Goal: Communication & Community: Ask a question

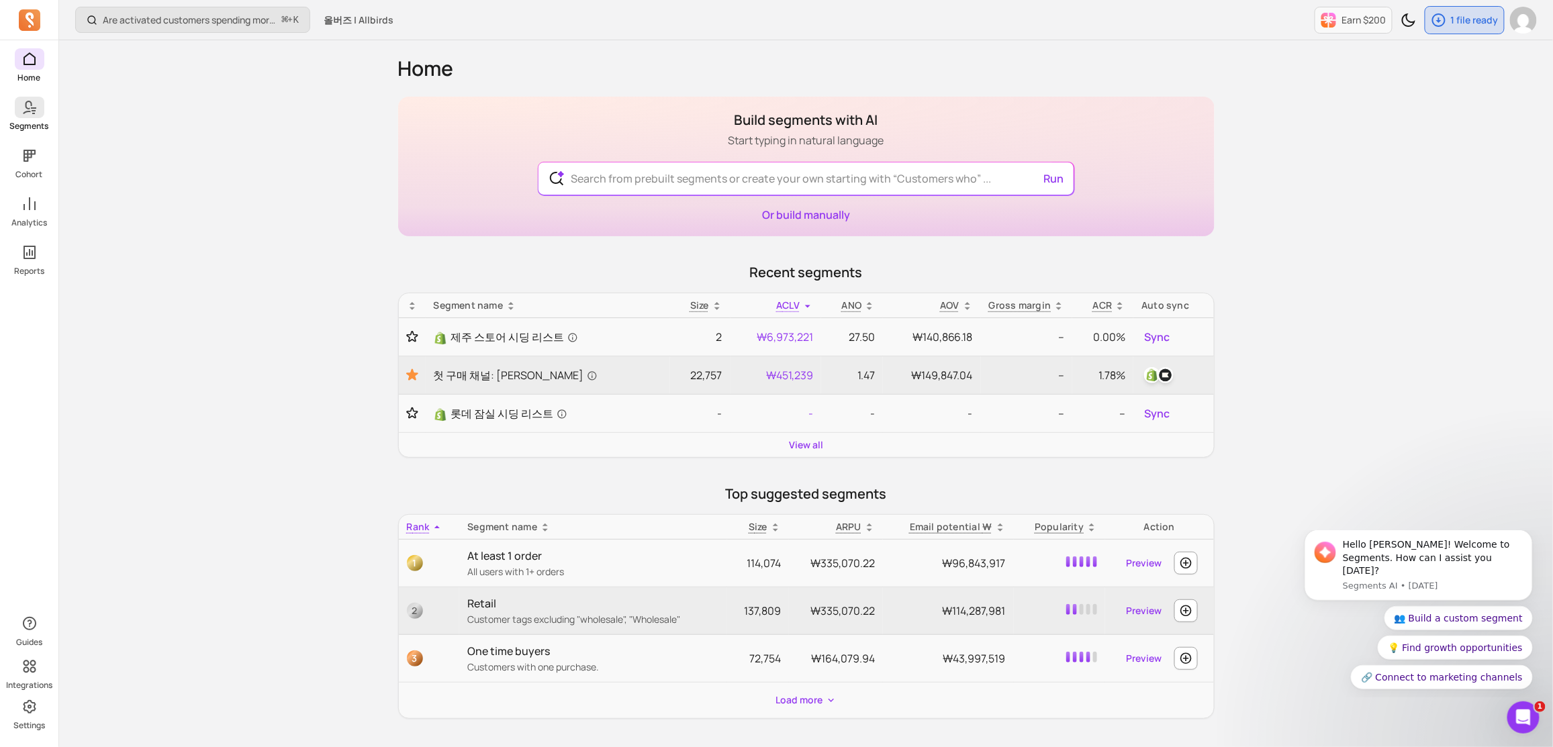
click at [38, 111] on span at bounding box center [30, 107] width 30 height 21
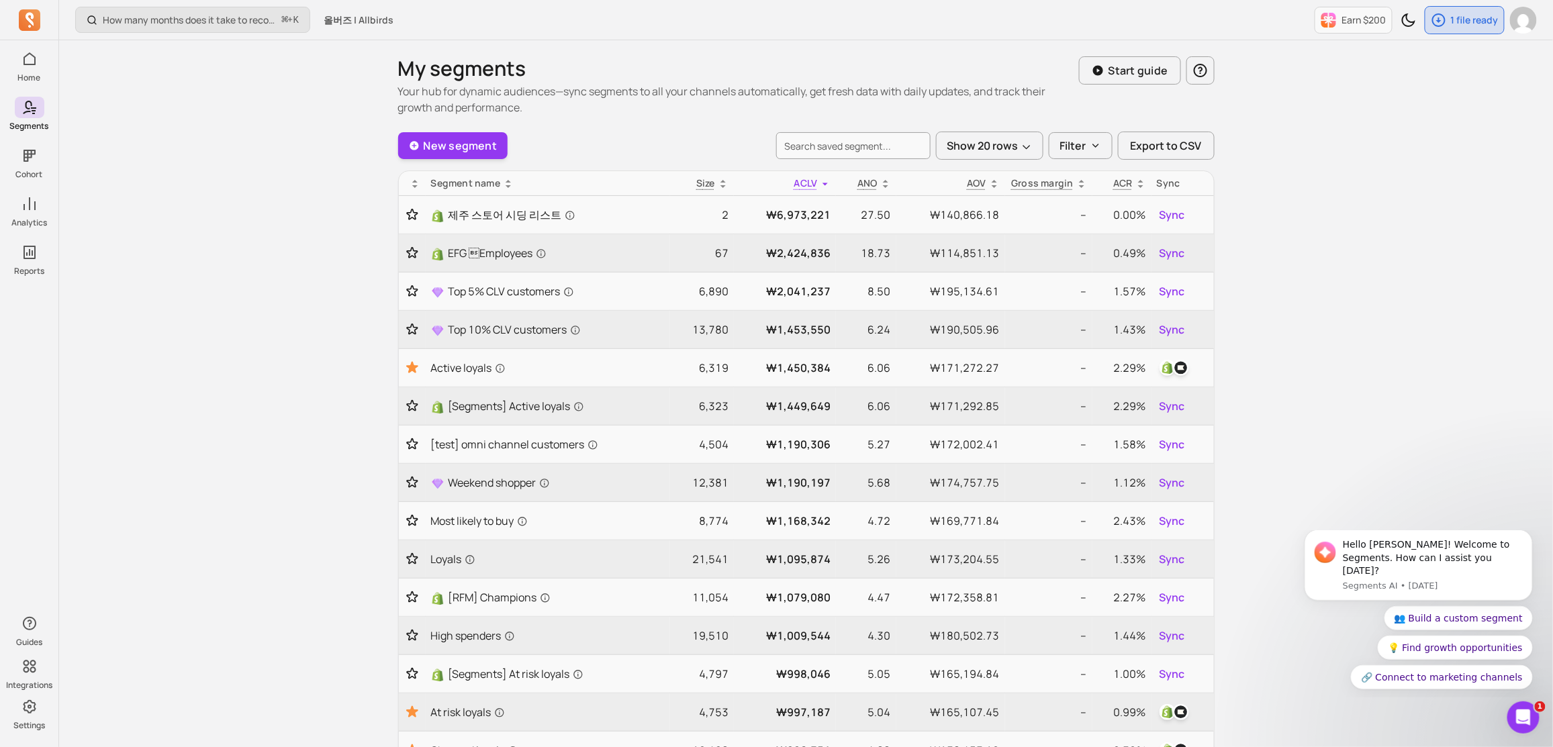
click at [418, 184] on icon at bounding box center [415, 184] width 11 height 11
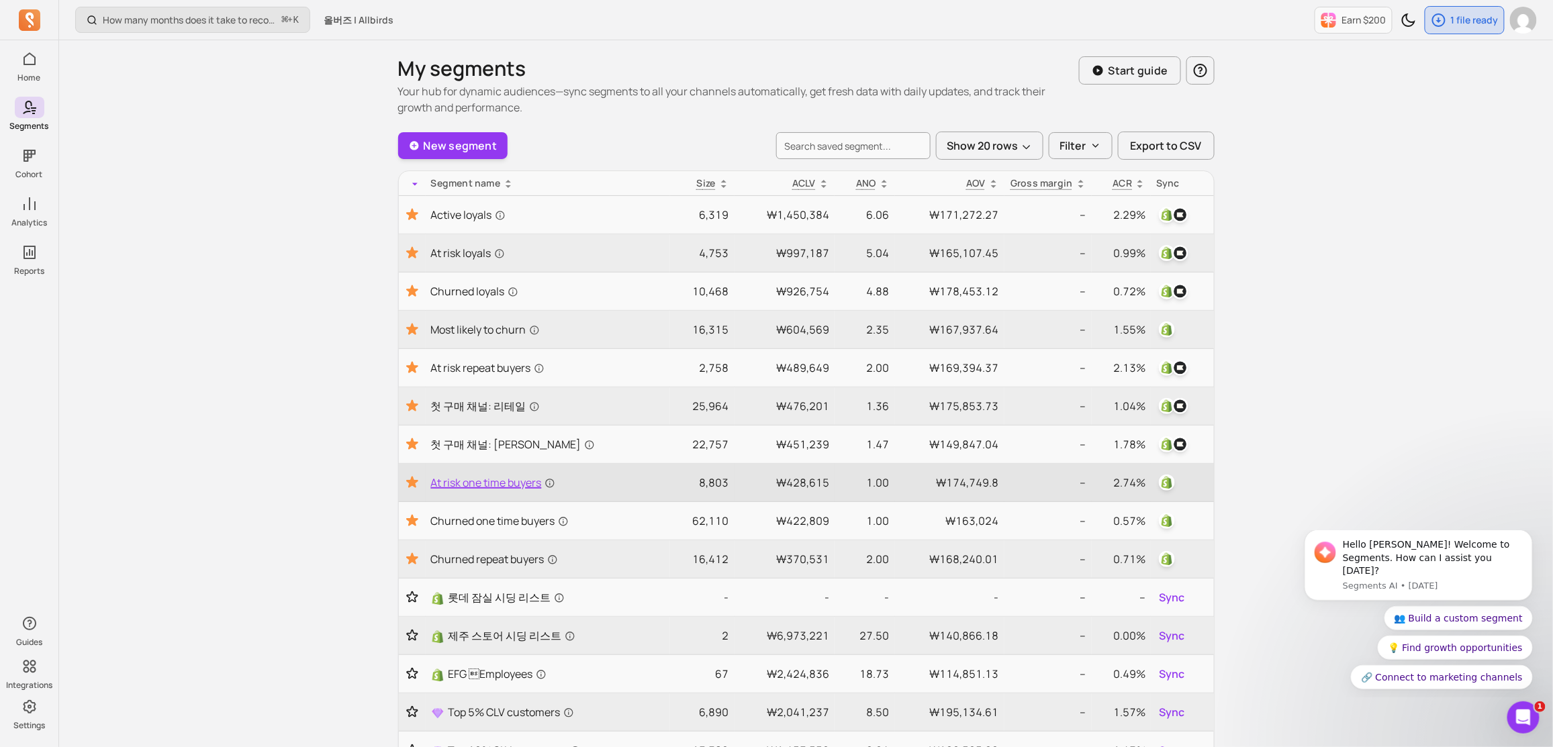
click at [514, 487] on span "At risk one time buyers" at bounding box center [493, 483] width 124 height 16
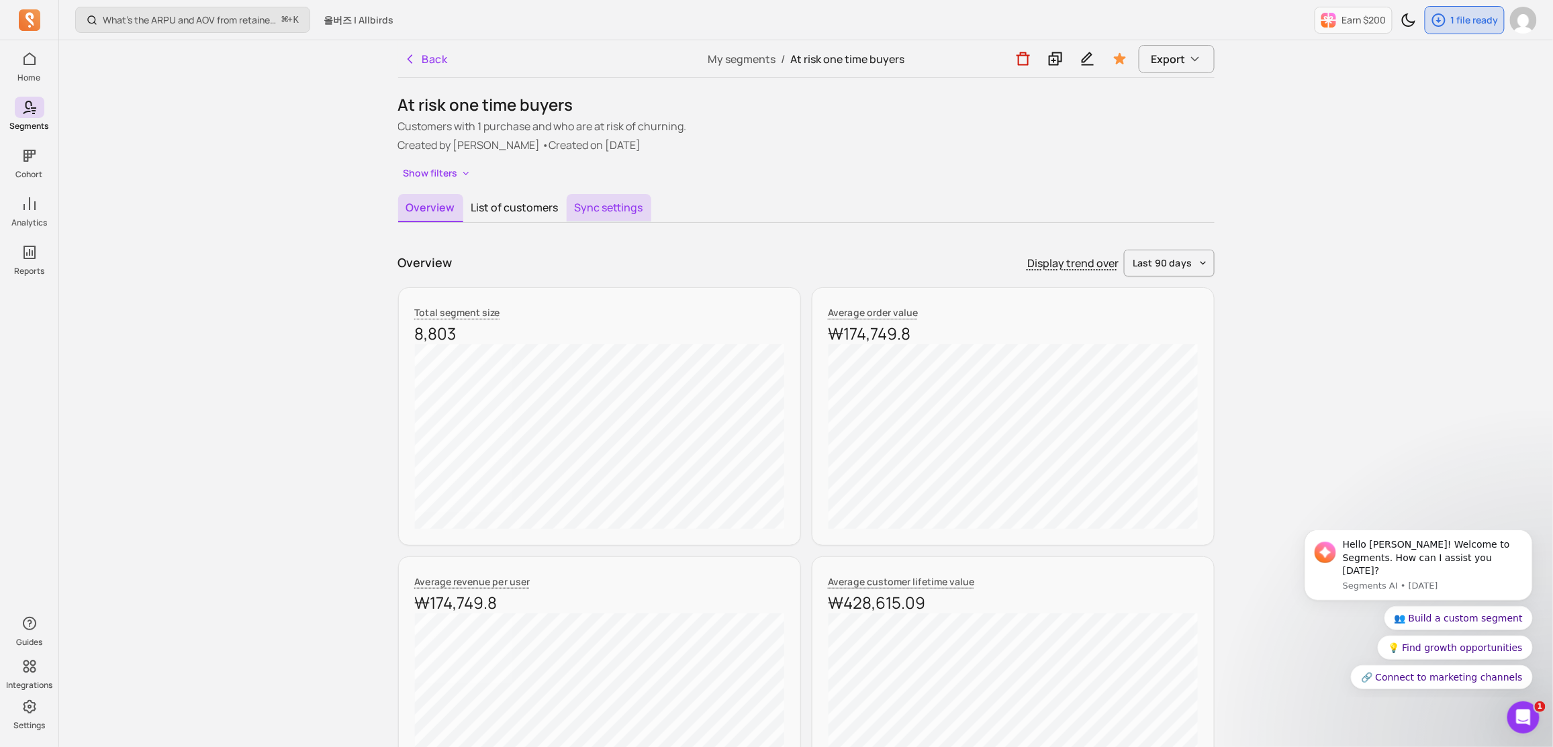
click at [641, 216] on button "Sync settings" at bounding box center [609, 208] width 85 height 28
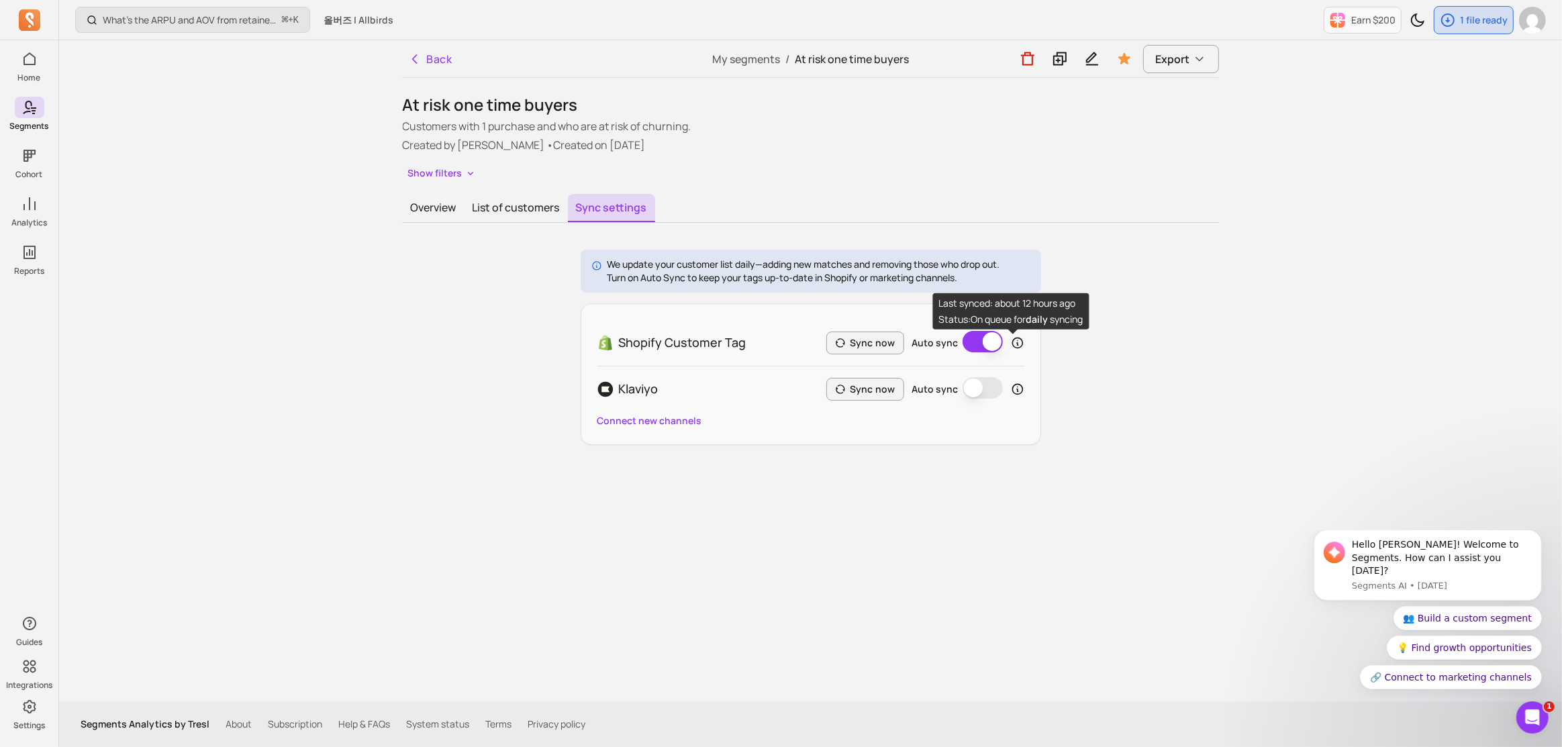
click at [1019, 344] on icon at bounding box center [1017, 342] width 13 height 13
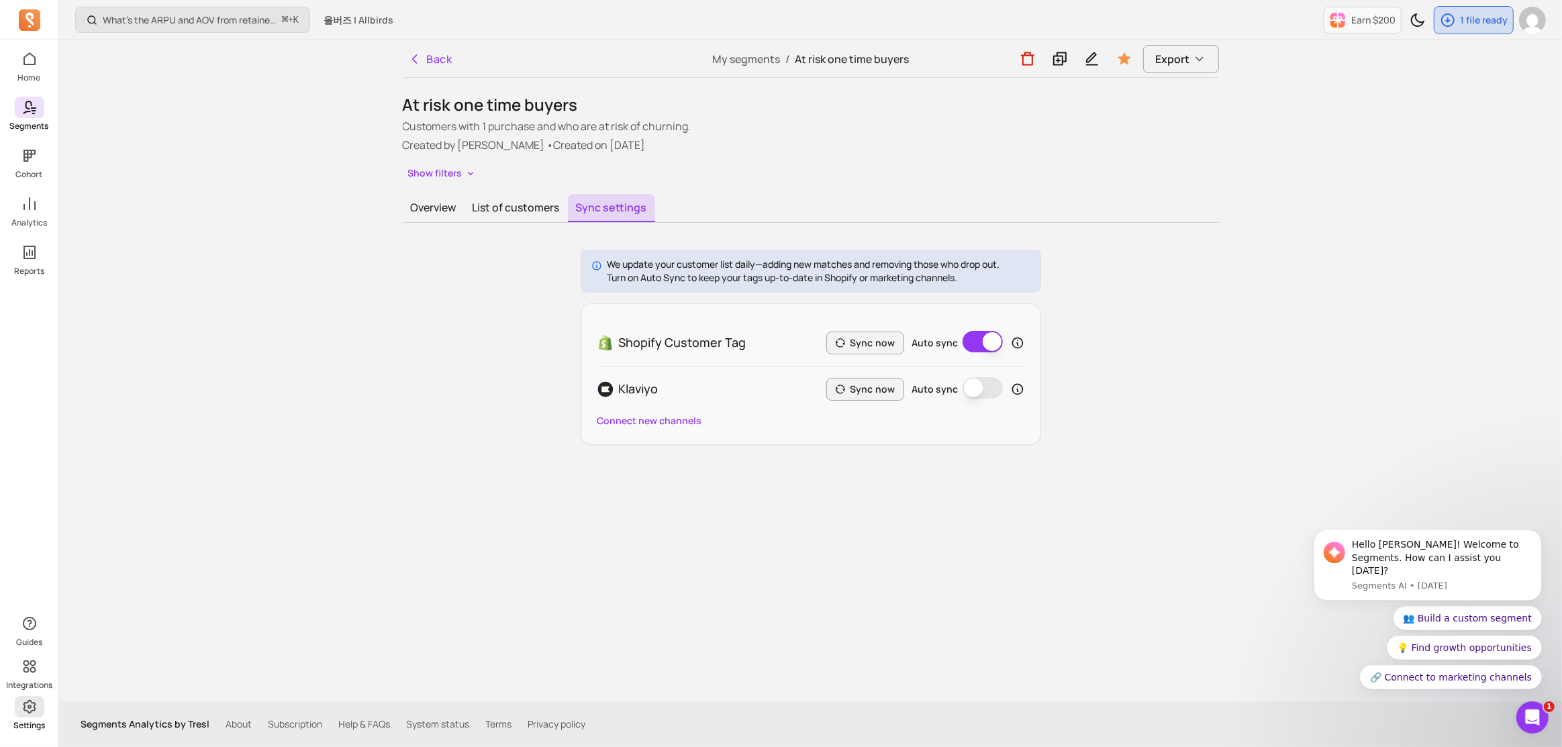
click at [24, 717] on span at bounding box center [30, 706] width 30 height 21
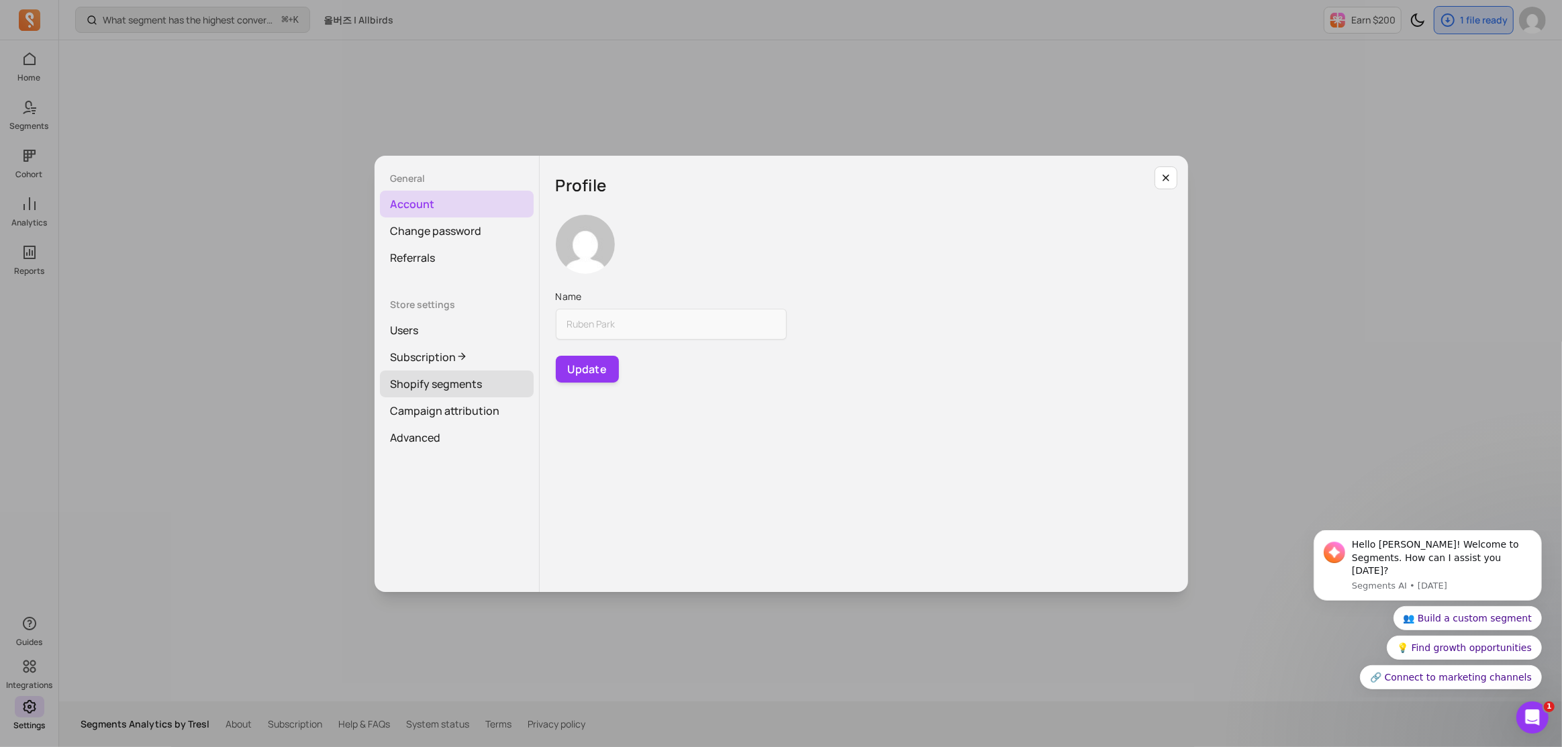
click at [455, 382] on link "Shopify segments" at bounding box center [457, 384] width 154 height 27
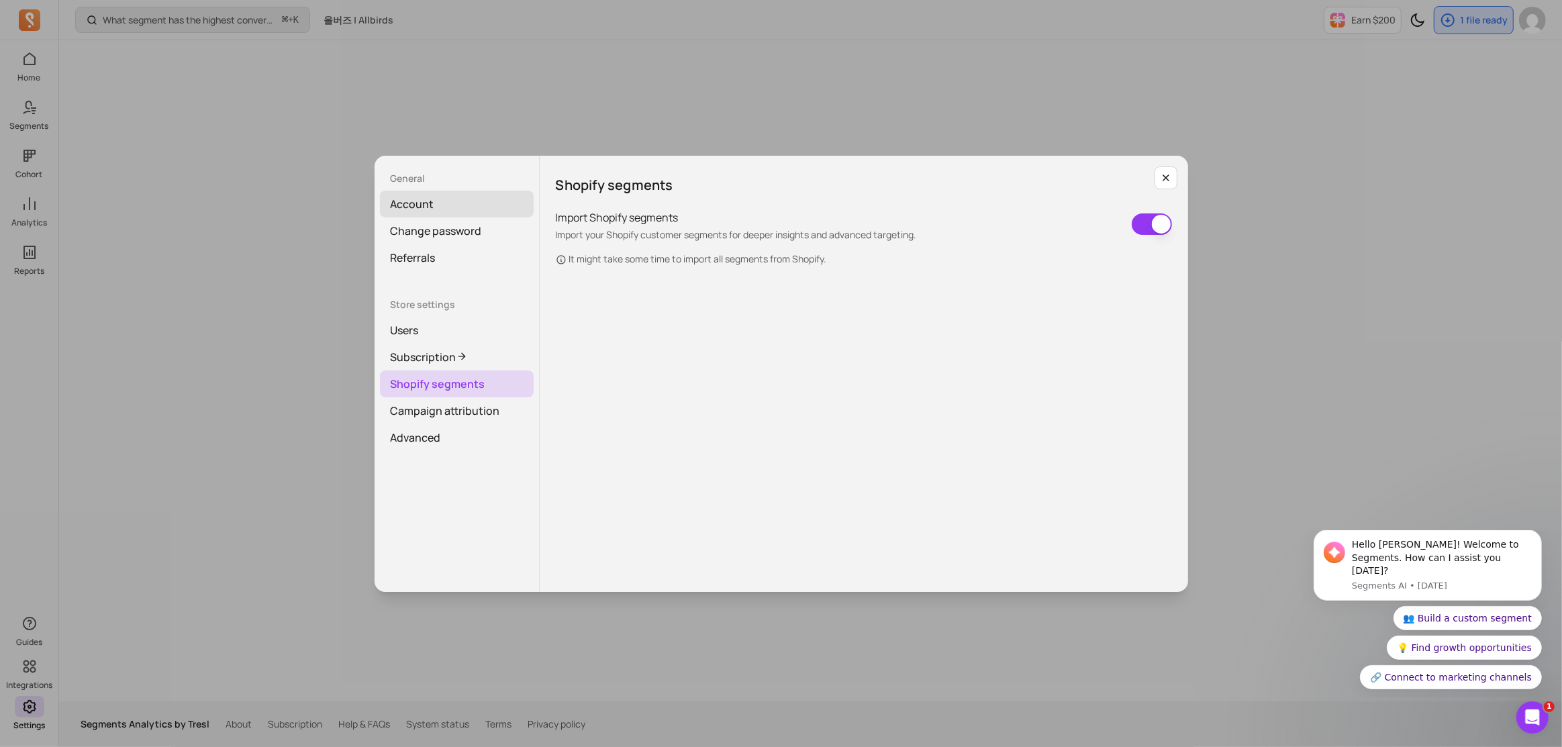
click at [471, 216] on link "Account" at bounding box center [457, 204] width 154 height 27
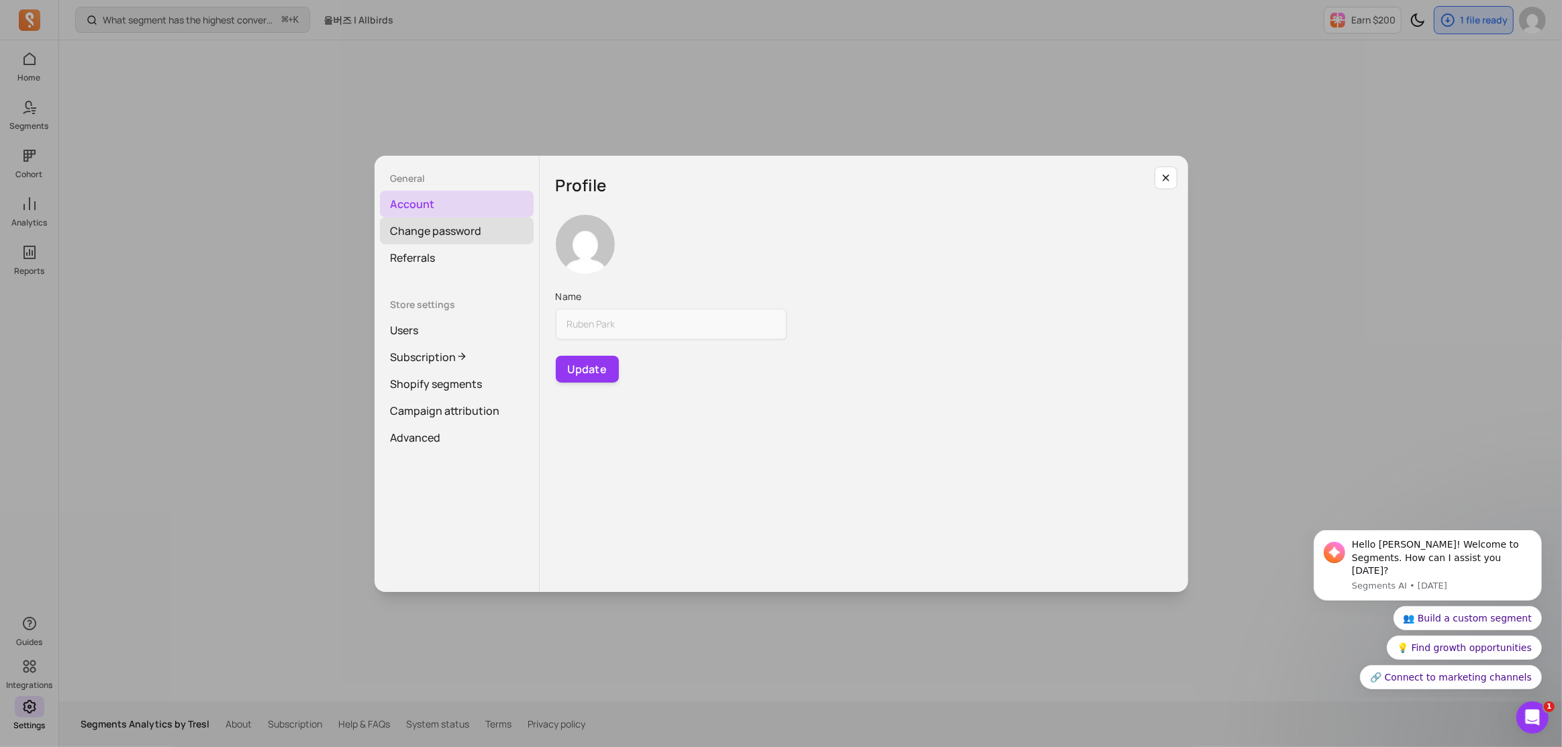
click at [472, 230] on link "Change password" at bounding box center [457, 231] width 154 height 27
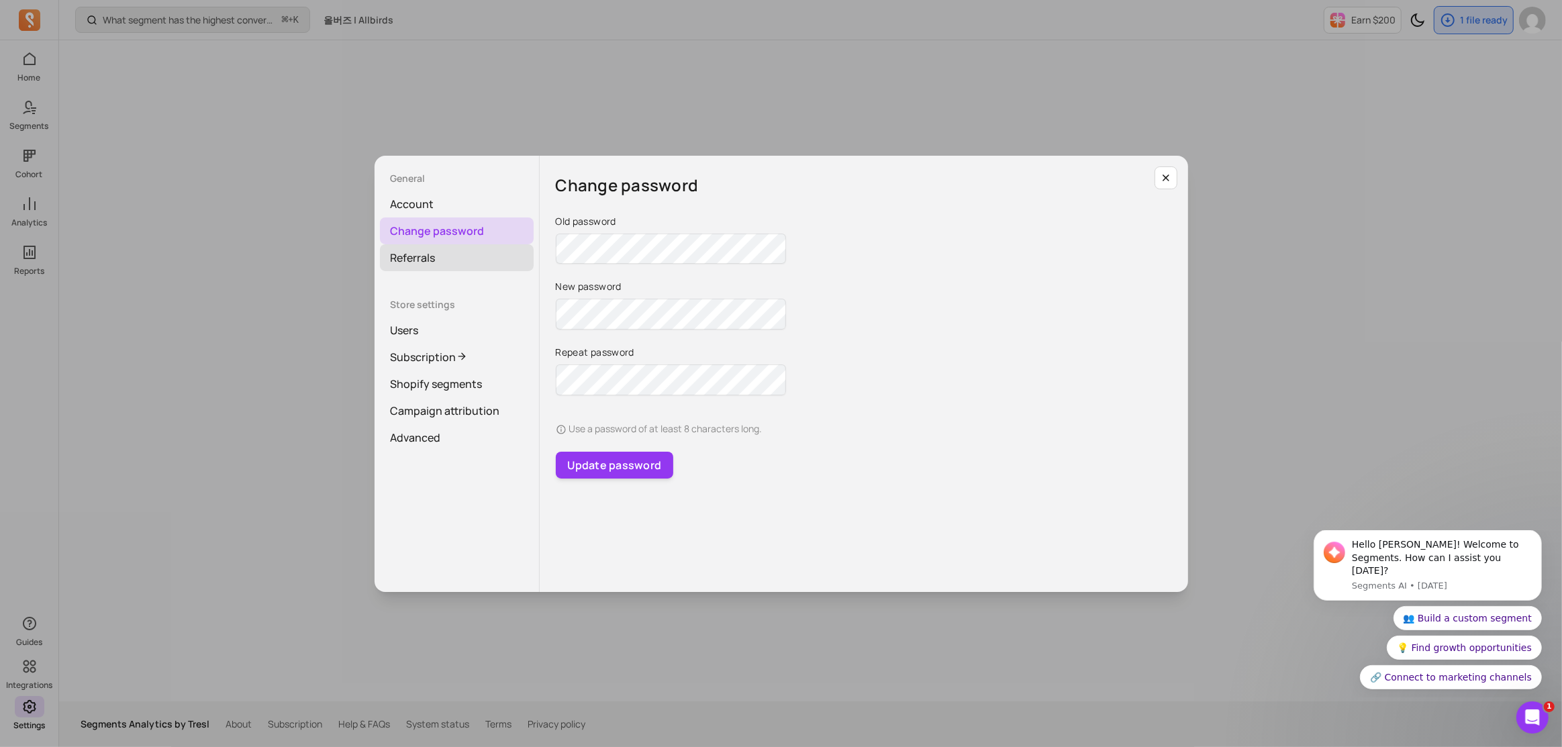
click at [466, 257] on link "Referrals" at bounding box center [457, 257] width 154 height 27
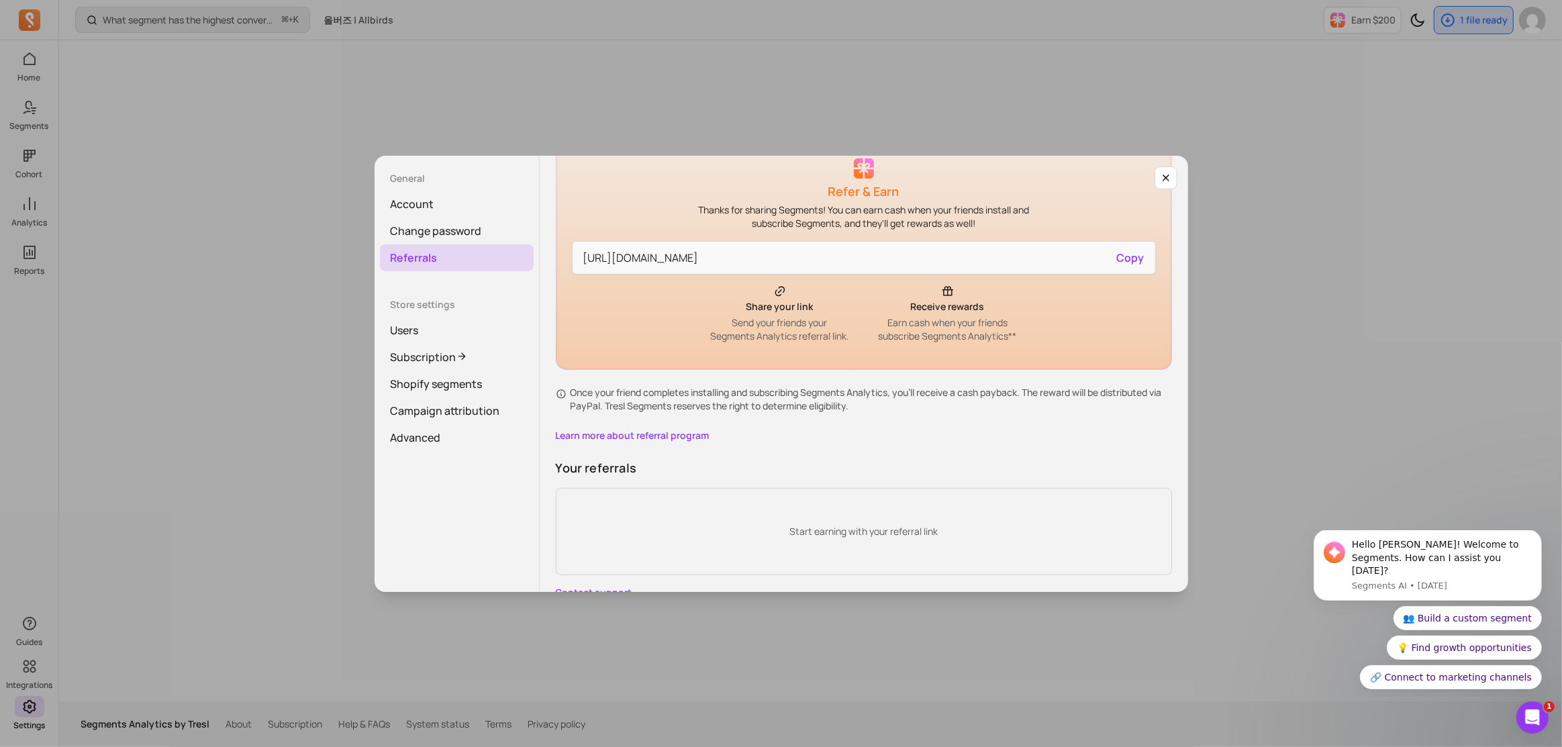
scroll to position [99, 0]
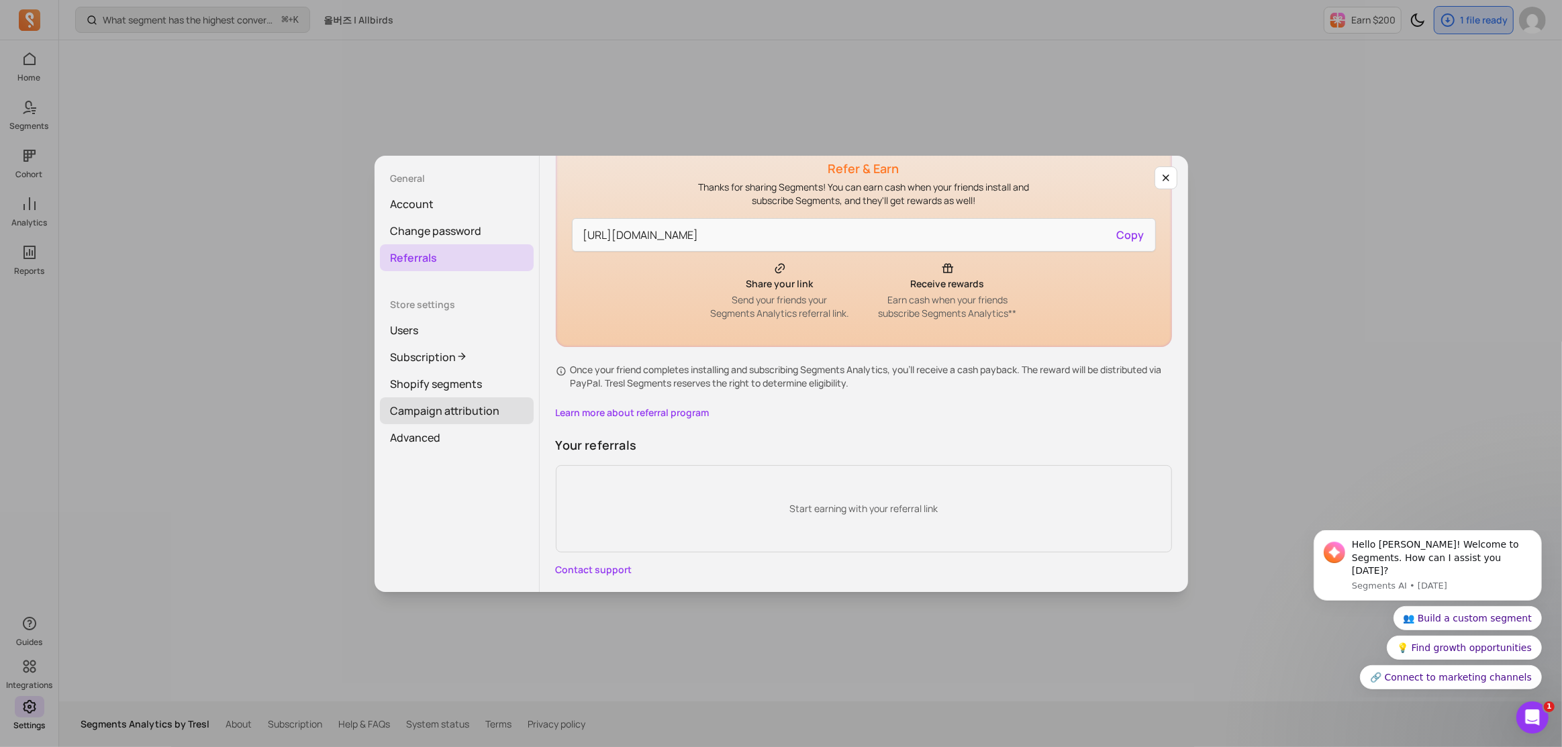
click at [484, 417] on link "Campaign attribution" at bounding box center [457, 410] width 154 height 27
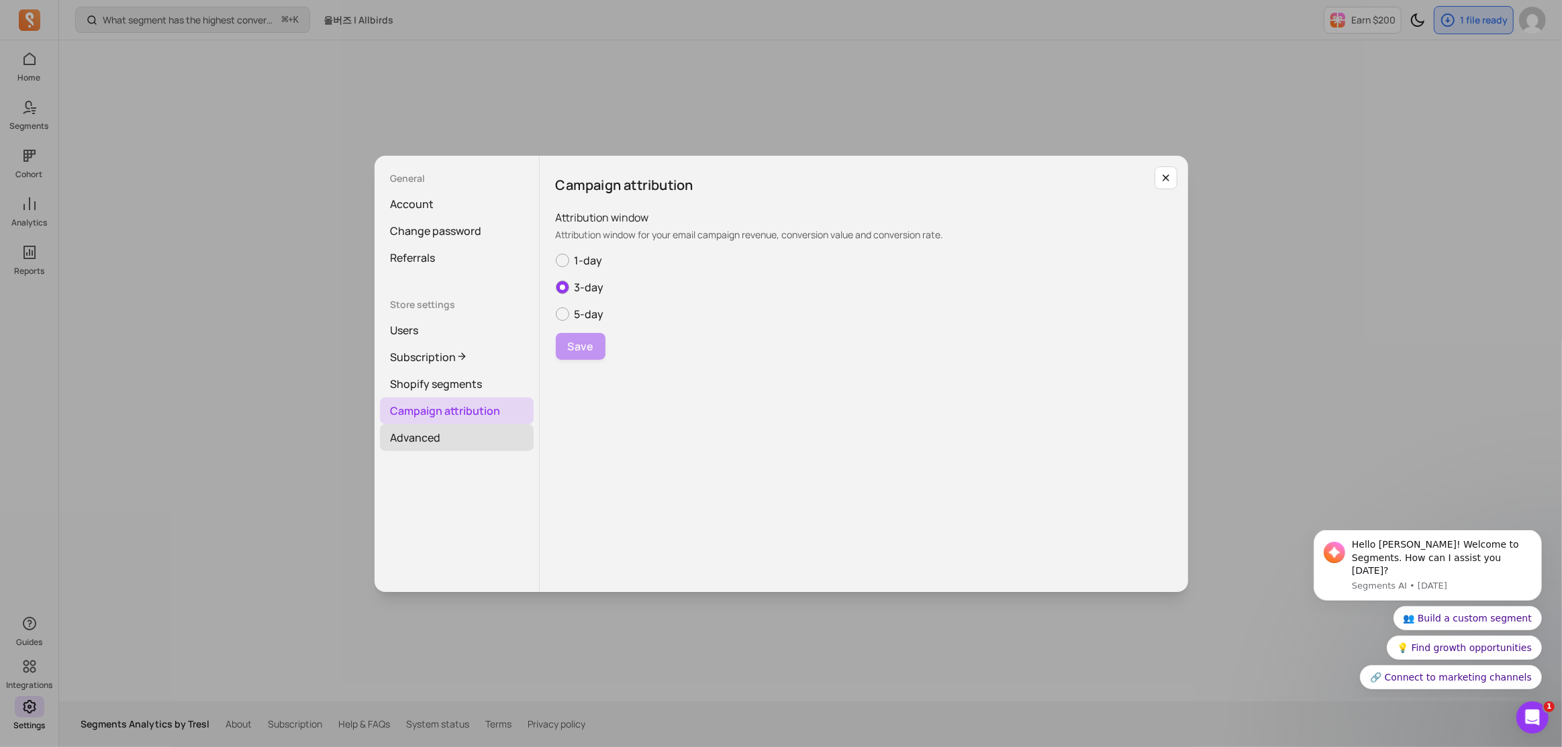
click at [479, 440] on link "Advanced" at bounding box center [457, 437] width 154 height 27
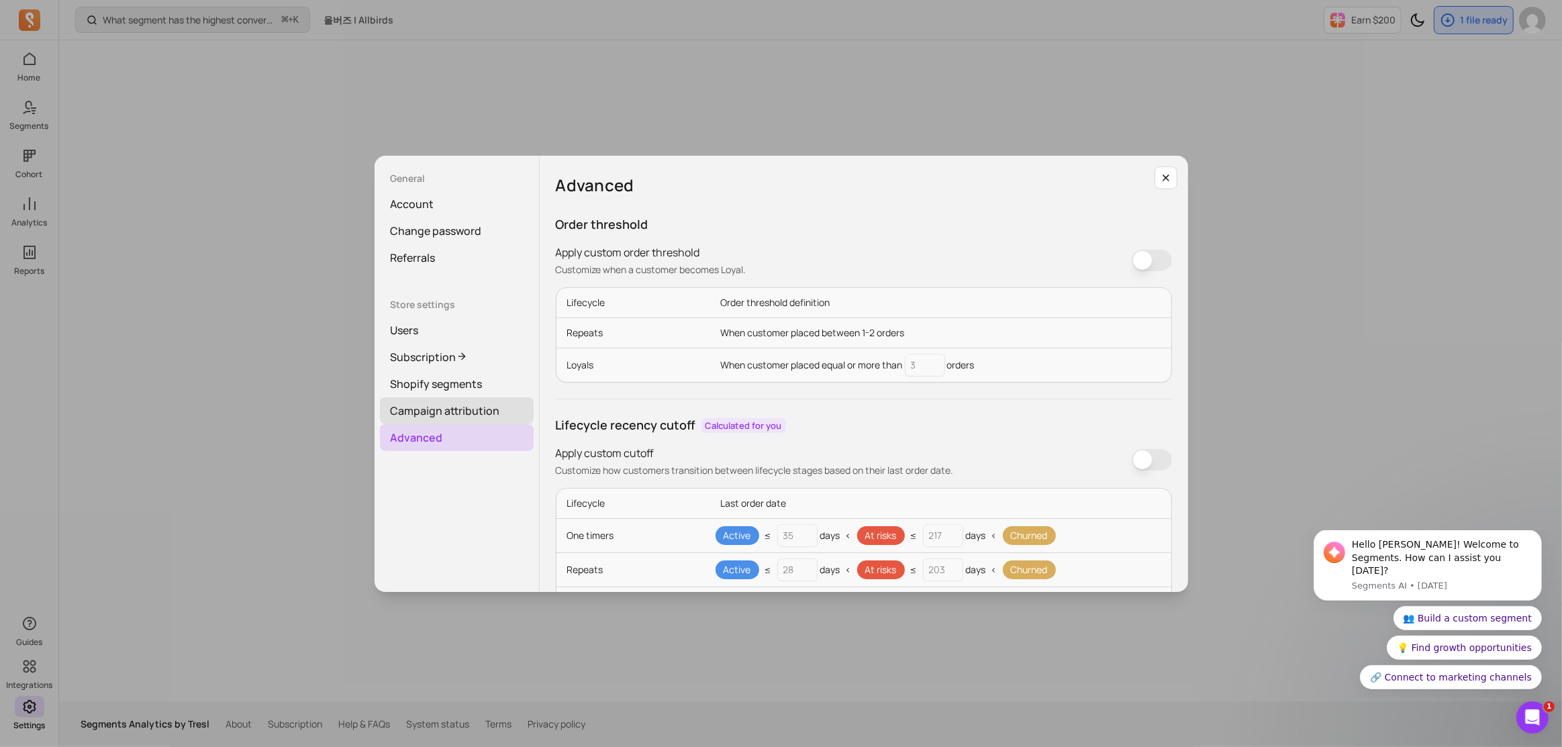
click at [482, 410] on link "Campaign attribution" at bounding box center [457, 410] width 154 height 27
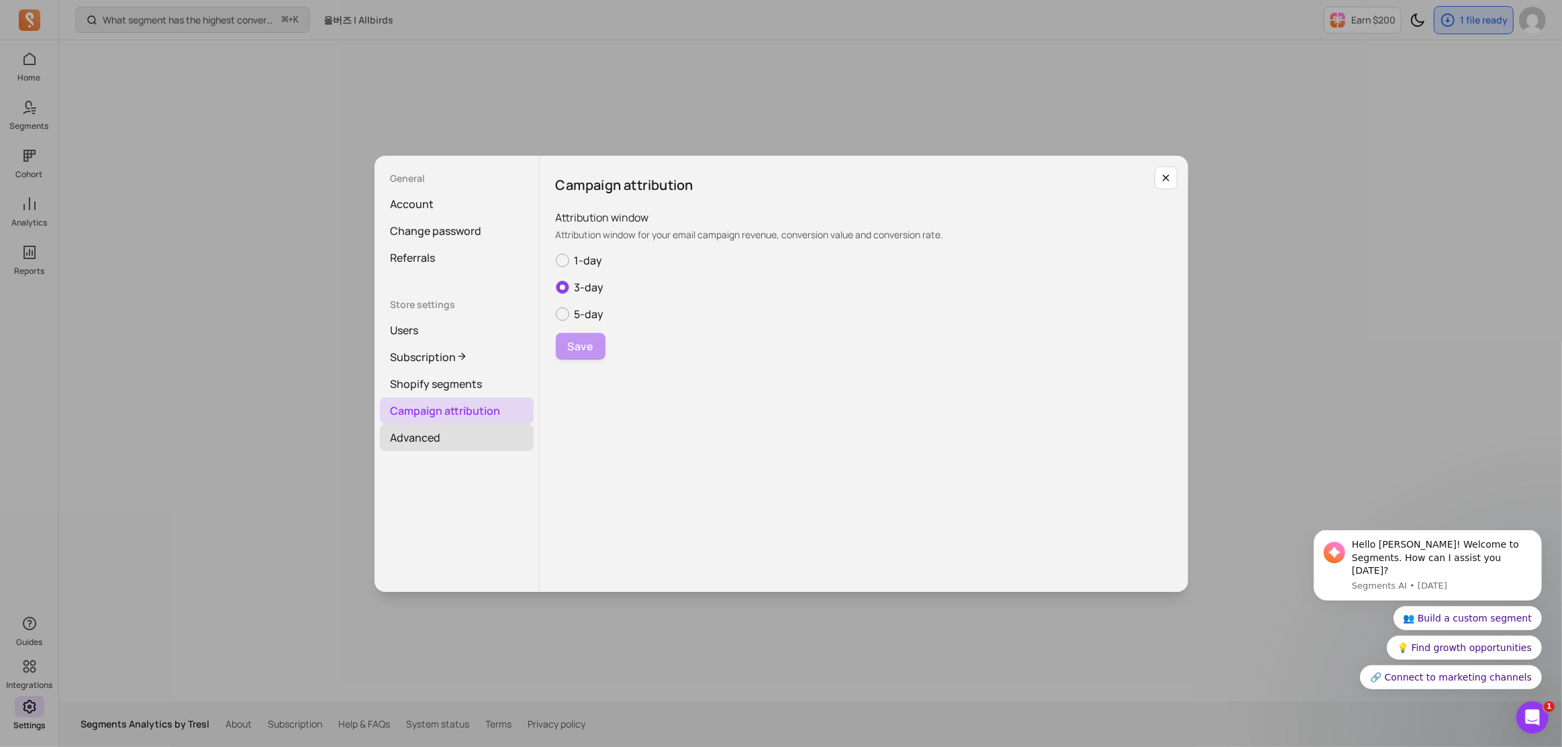
click at [474, 444] on link "Advanced" at bounding box center [457, 437] width 154 height 27
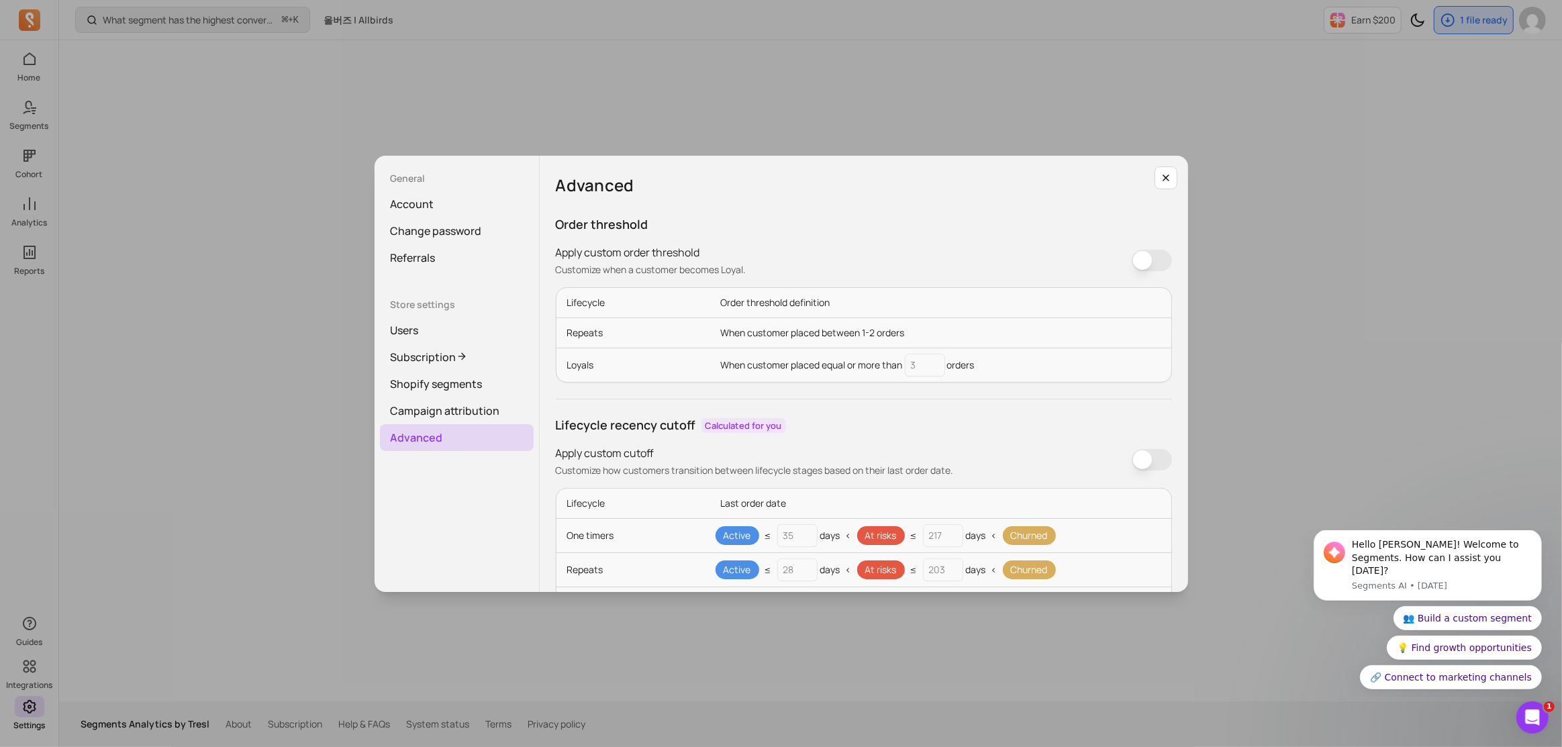
scroll to position [147, 0]
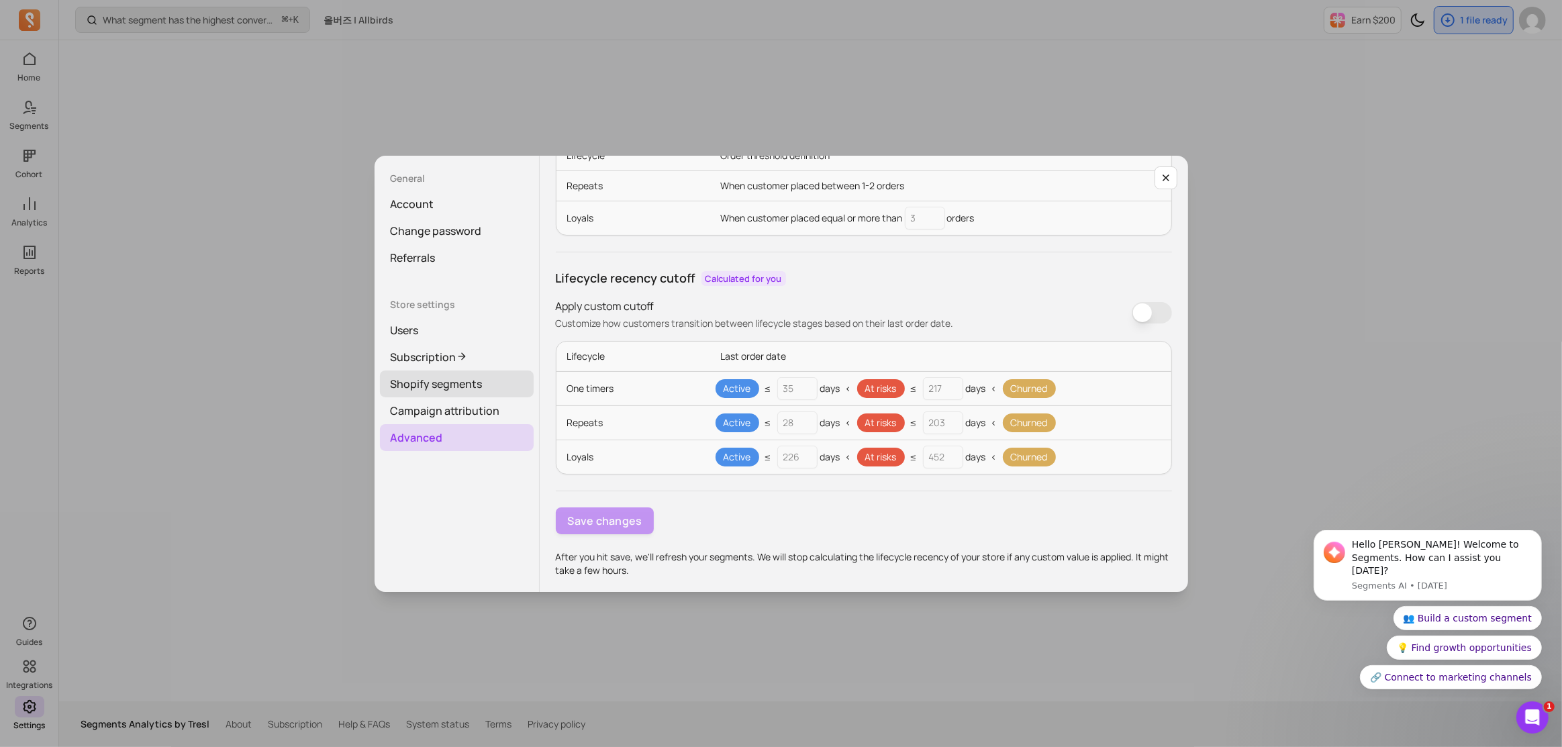
click at [436, 383] on link "Shopify segments" at bounding box center [457, 384] width 154 height 27
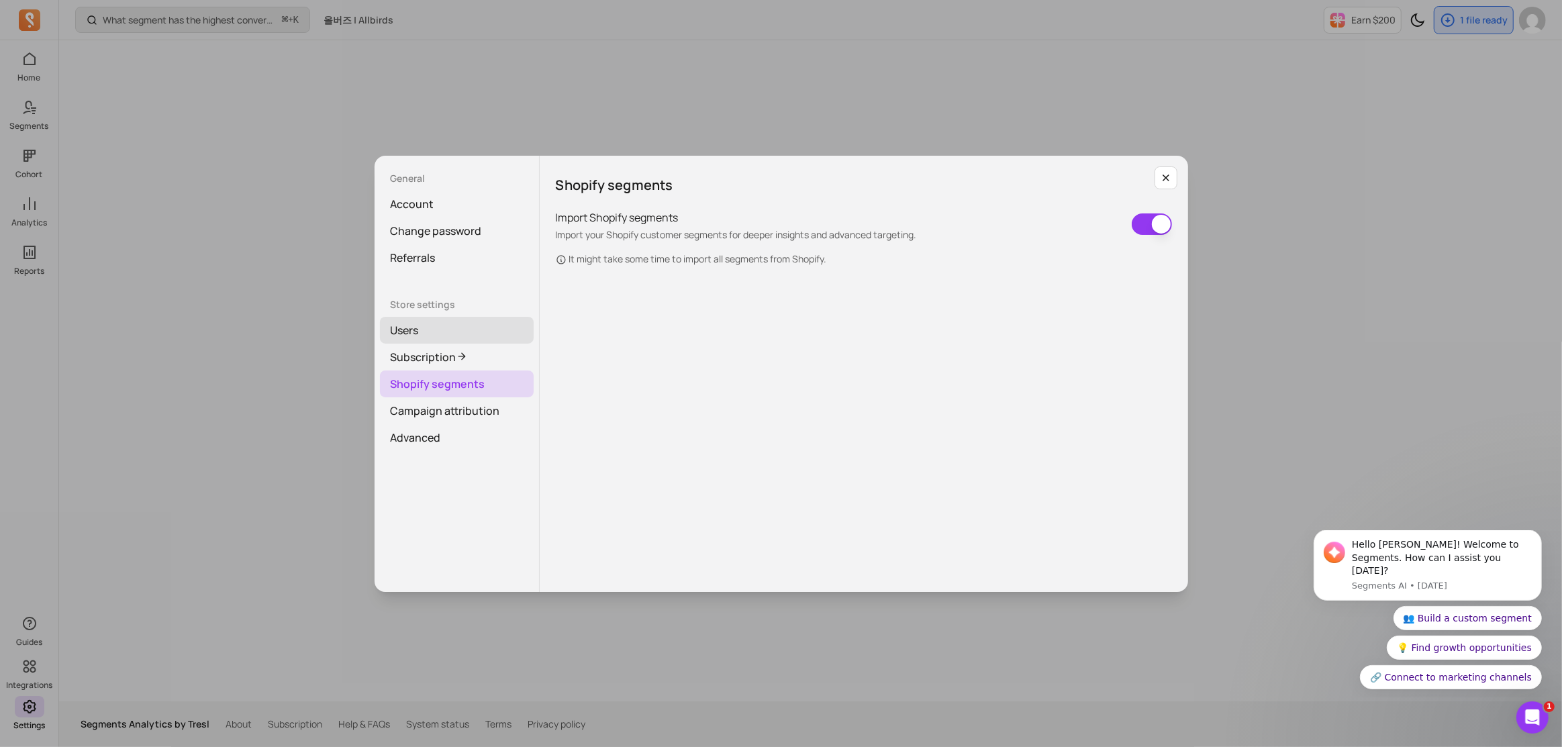
click at [443, 340] on link "Users" at bounding box center [457, 330] width 154 height 27
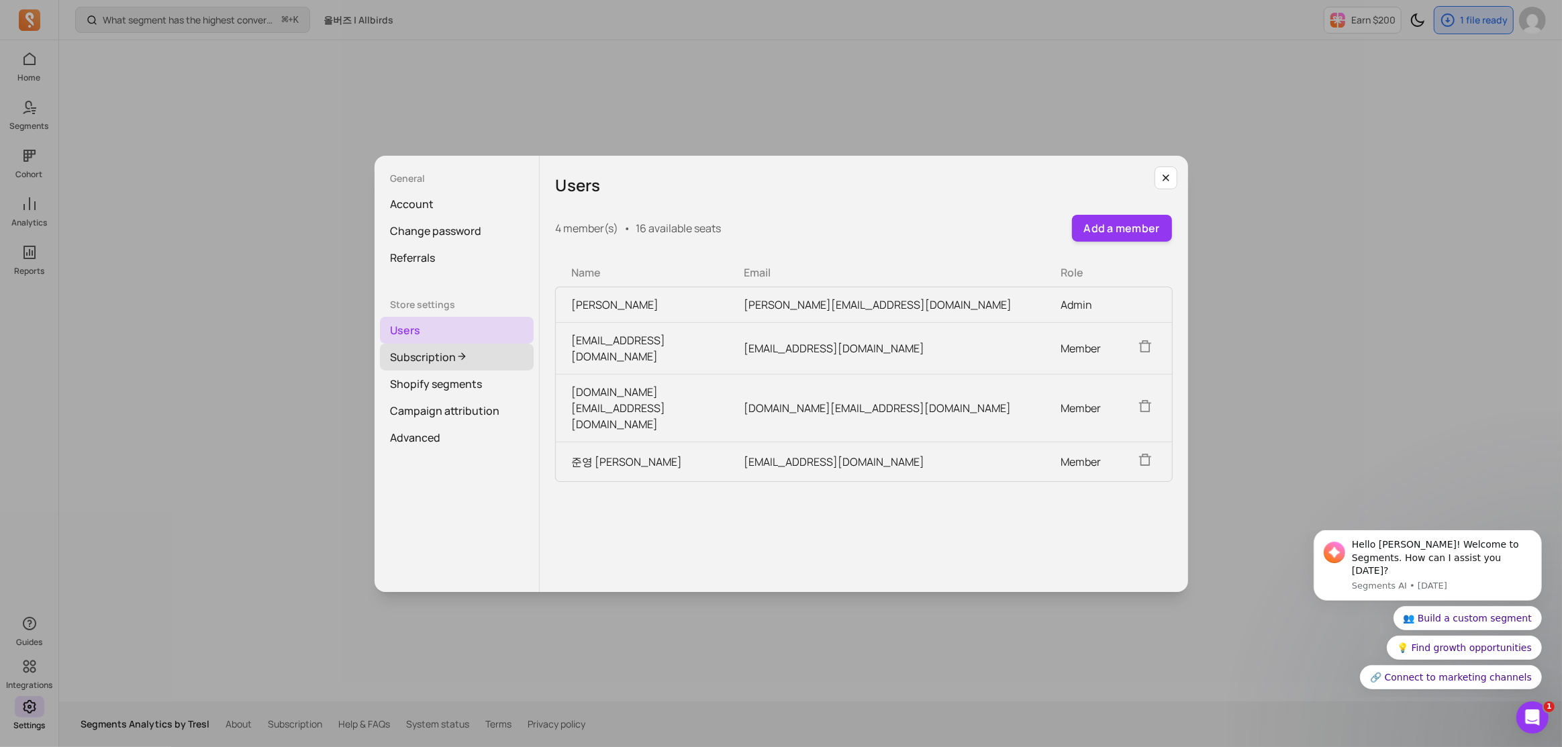
click at [430, 359] on link "Subscription" at bounding box center [457, 357] width 154 height 27
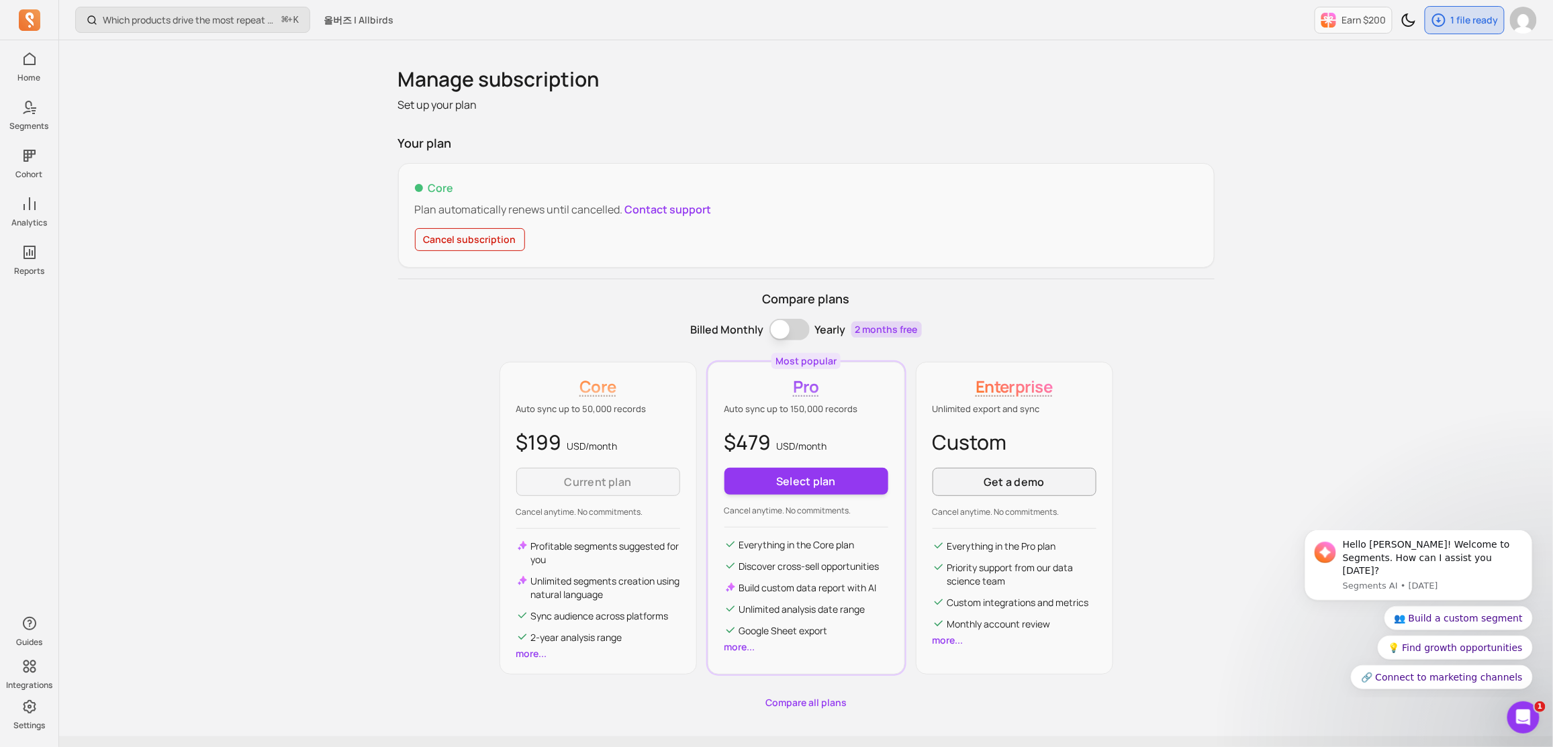
click at [276, 377] on div "Which products drive the most repeat purchases? ⌘ + K 올버즈 | Allbirds Earn $200 …" at bounding box center [806, 391] width 1494 height 782
click at [544, 655] on link "more..." at bounding box center [531, 653] width 31 height 13
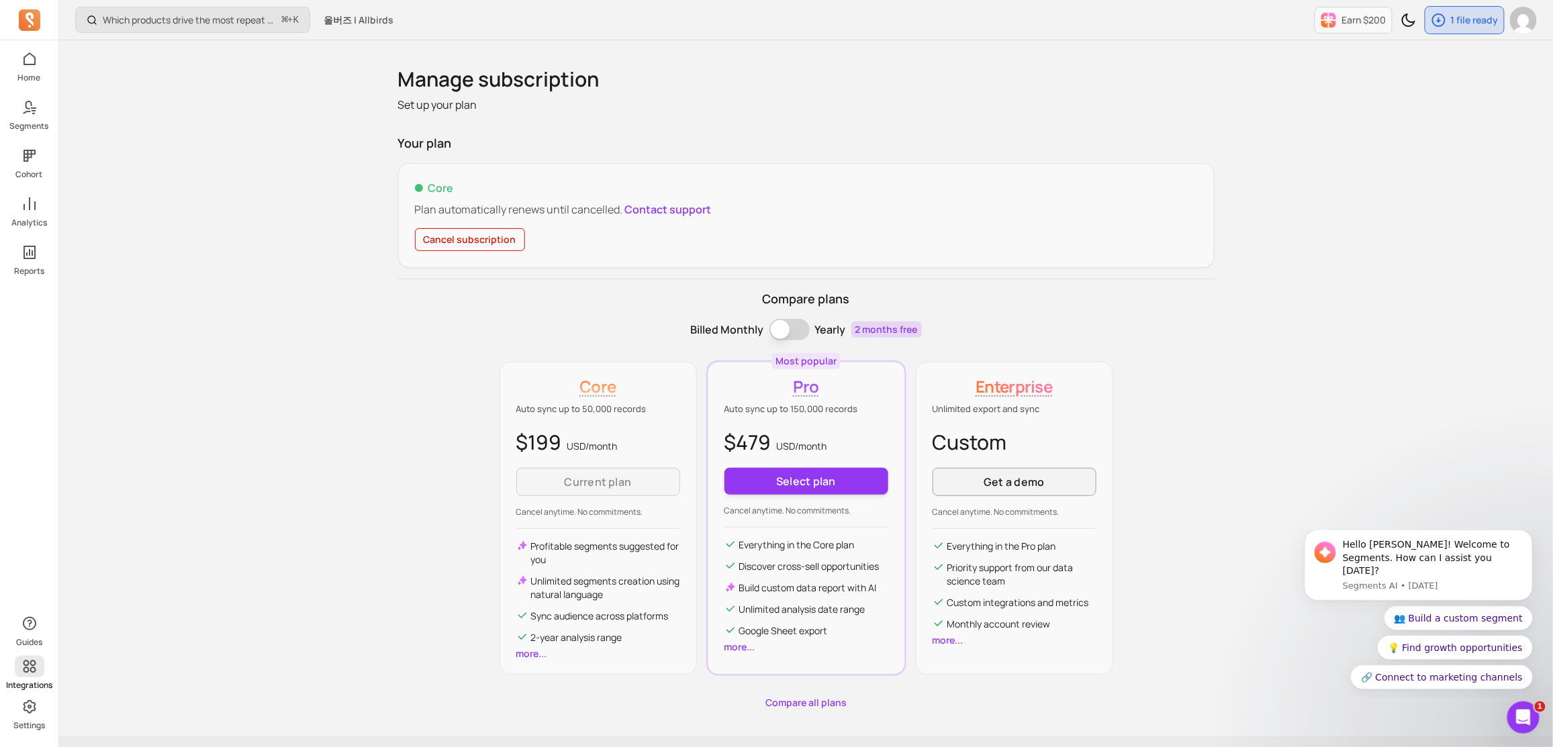
click at [40, 685] on p "Integrations" at bounding box center [29, 685] width 46 height 11
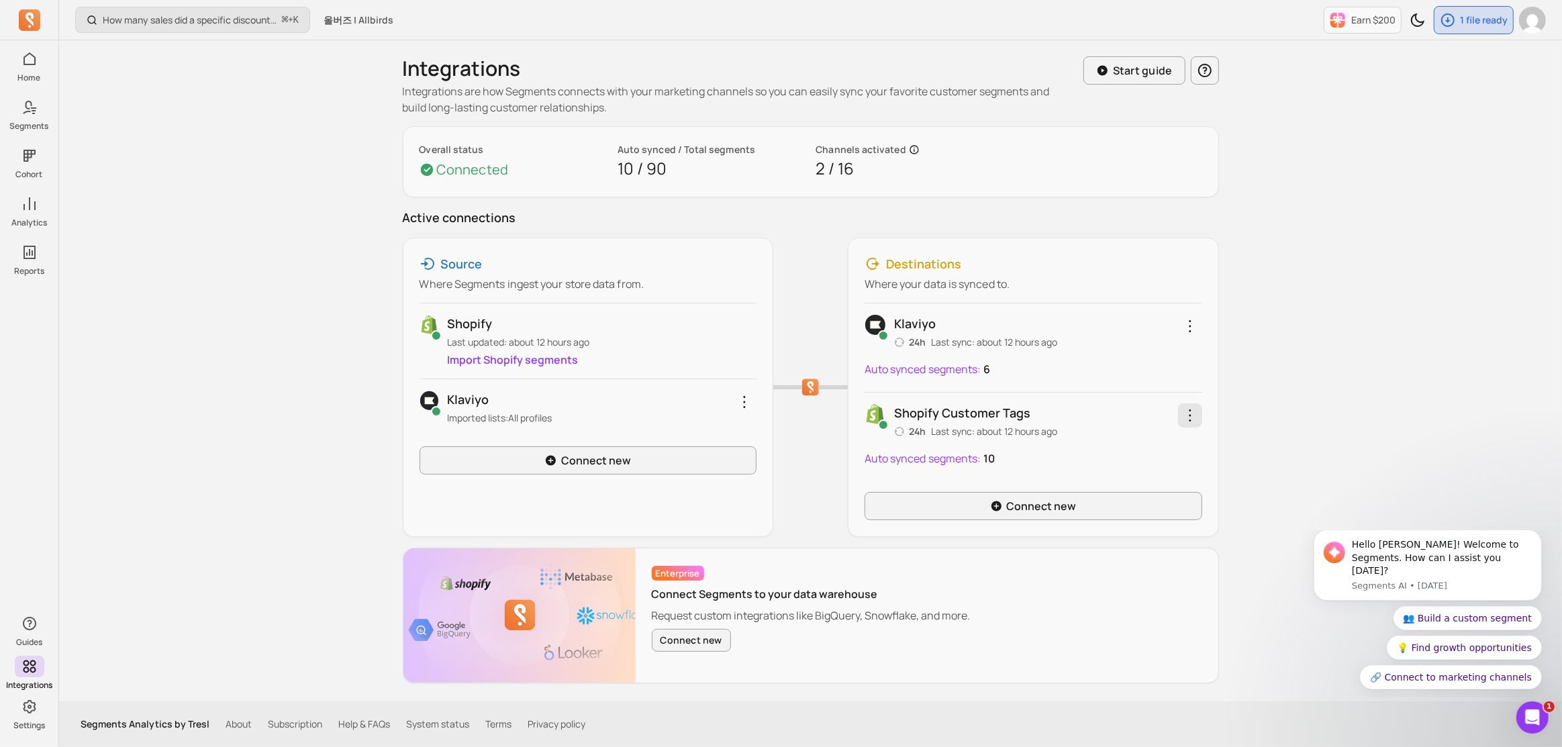
click at [1188, 416] on icon "button" at bounding box center [1190, 416] width 16 height 16
click at [1172, 449] on button "Schedule channel sync" at bounding box center [1139, 453] width 126 height 38
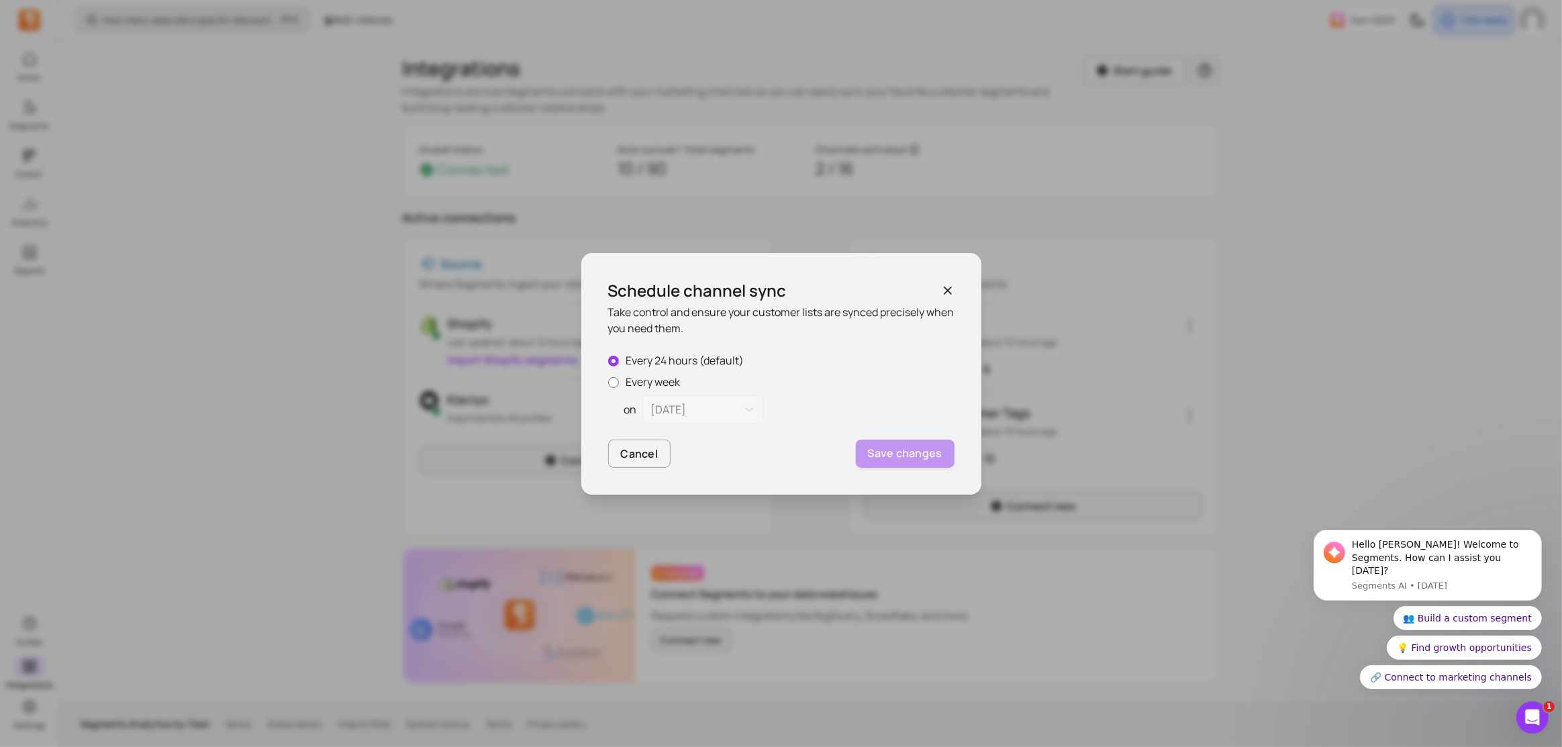
click at [676, 381] on label "Every week" at bounding box center [781, 382] width 346 height 16
click at [619, 381] on input "Every week" at bounding box center [613, 382] width 11 height 11
radio input "true"
click at [688, 407] on div at bounding box center [690, 409] width 79 height 19
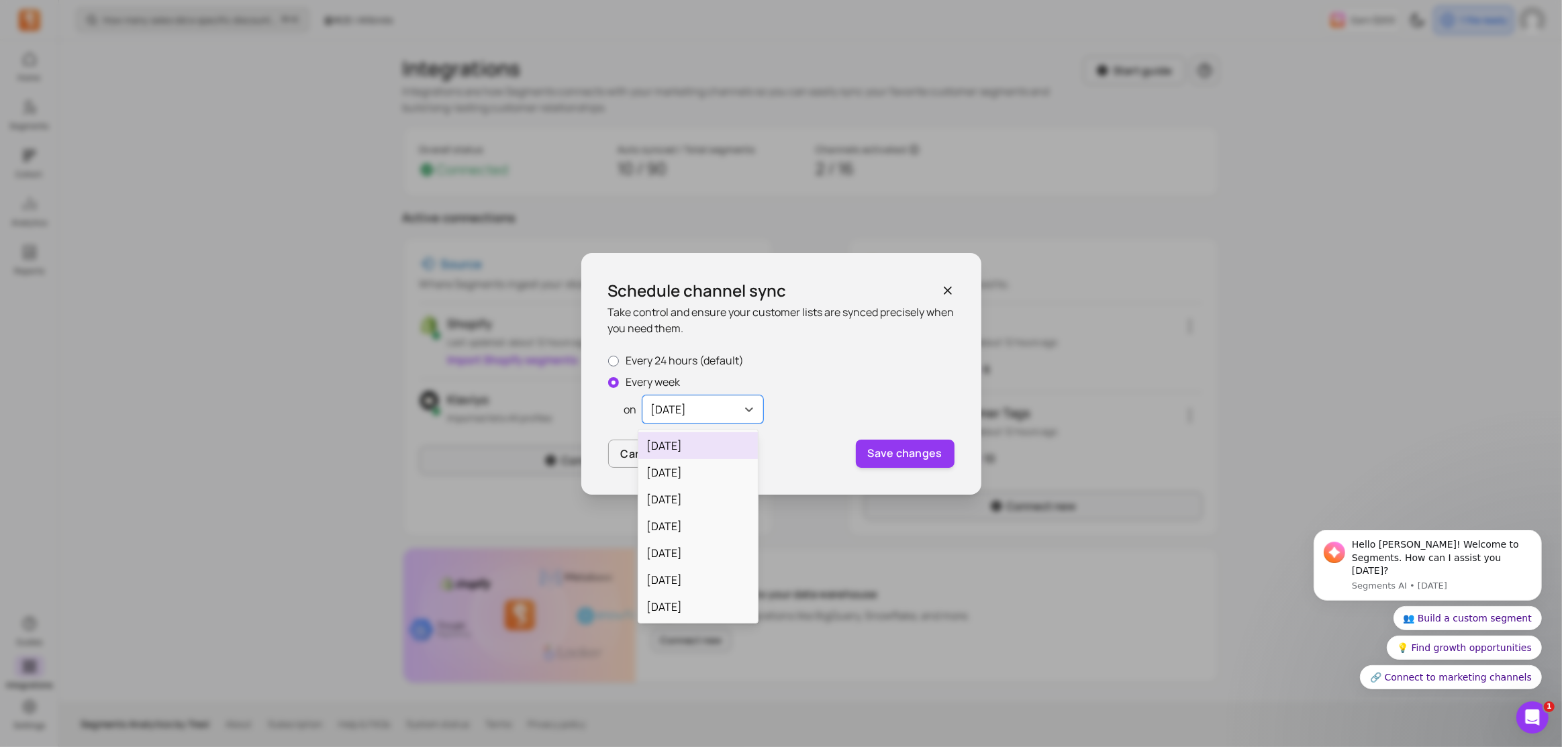
click at [688, 407] on div at bounding box center [690, 409] width 79 height 19
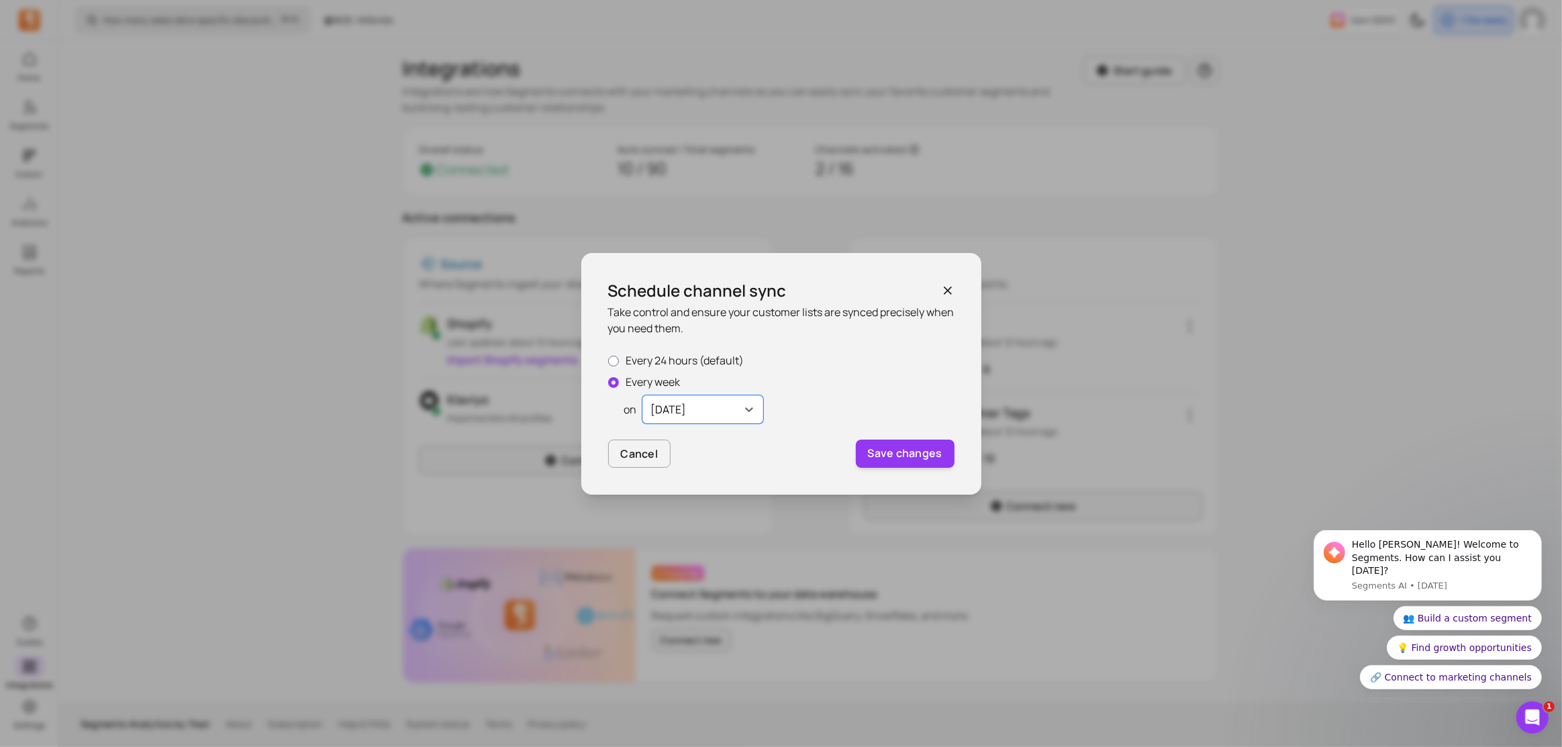
click at [688, 407] on div at bounding box center [690, 409] width 79 height 19
click at [729, 412] on div "[DATE]" at bounding box center [691, 409] width 93 height 24
click at [705, 365] on label "Every 24 hours (default)" at bounding box center [781, 360] width 346 height 16
click at [619, 365] on input "Every 24 hours (default)" at bounding box center [613, 361] width 11 height 11
radio input "true"
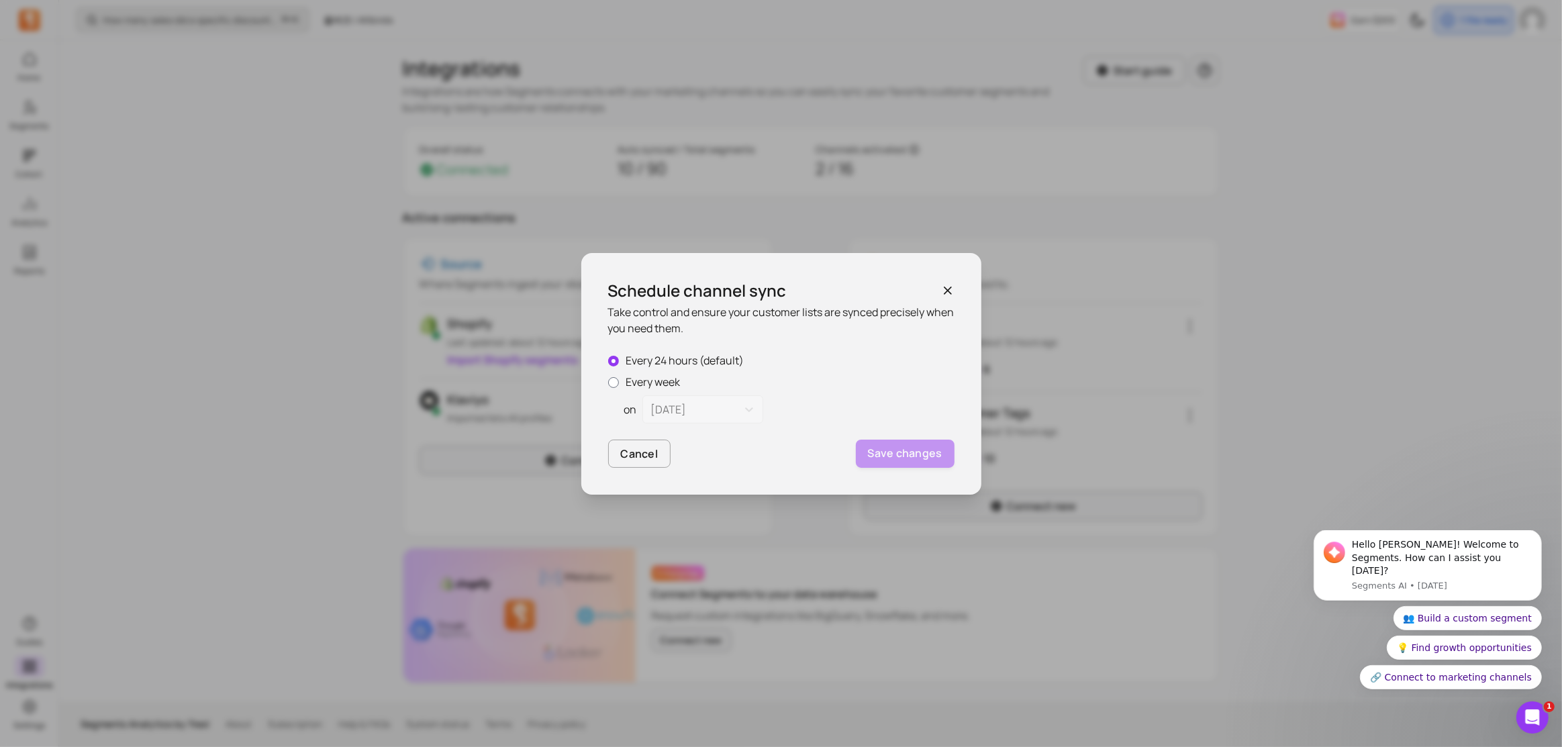
click at [890, 313] on p "Take control and ensure your customer lists are synced precisely when you need …" at bounding box center [781, 320] width 346 height 32
click at [896, 365] on label "Every 24 hours (default)" at bounding box center [781, 360] width 346 height 16
click at [619, 365] on input "Every 24 hours (default)" at bounding box center [613, 361] width 11 height 11
click at [1289, 453] on div "Schedule channel sync Take control and ensure your customer lists are synced pr…" at bounding box center [781, 373] width 1562 height 747
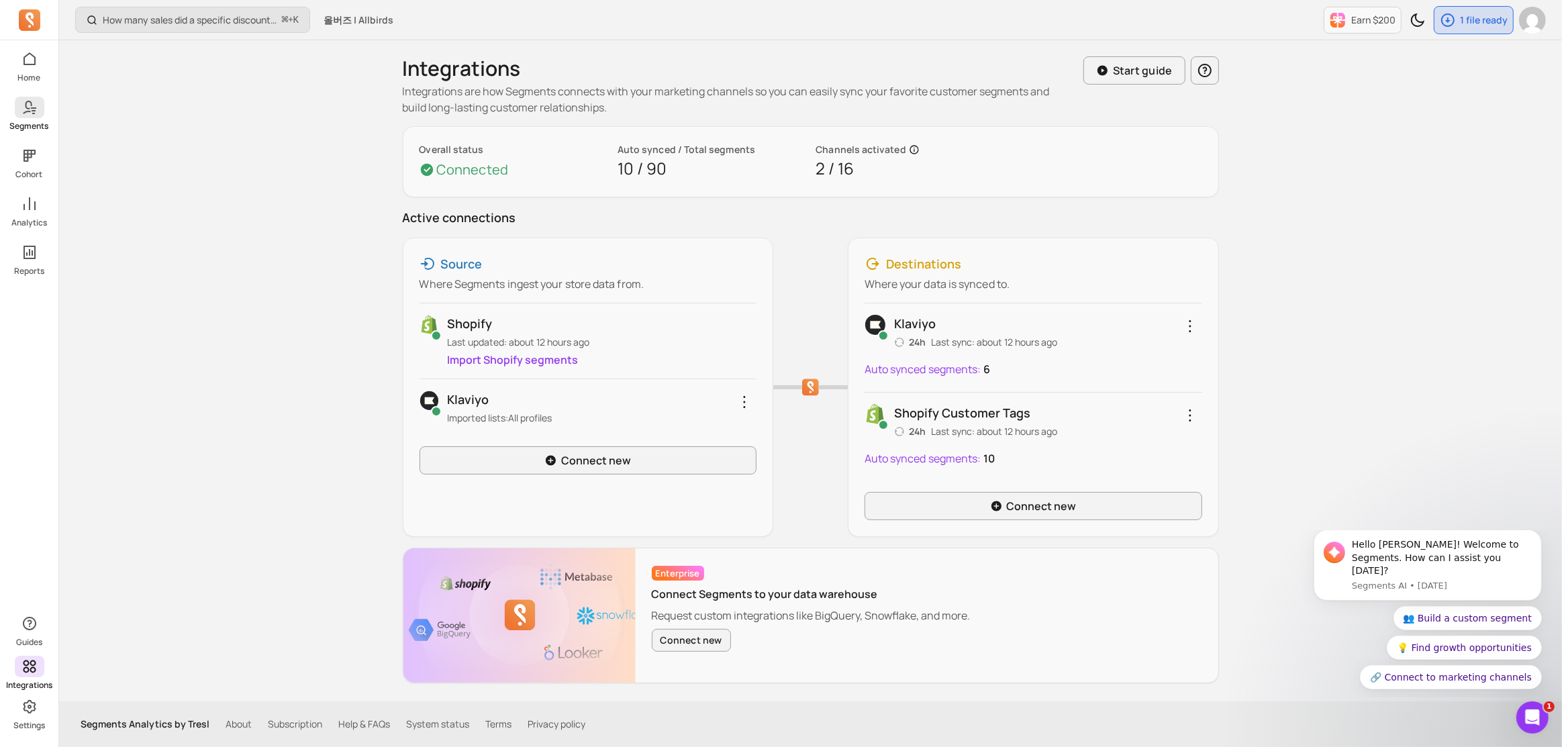
click at [29, 117] on span at bounding box center [30, 107] width 30 height 21
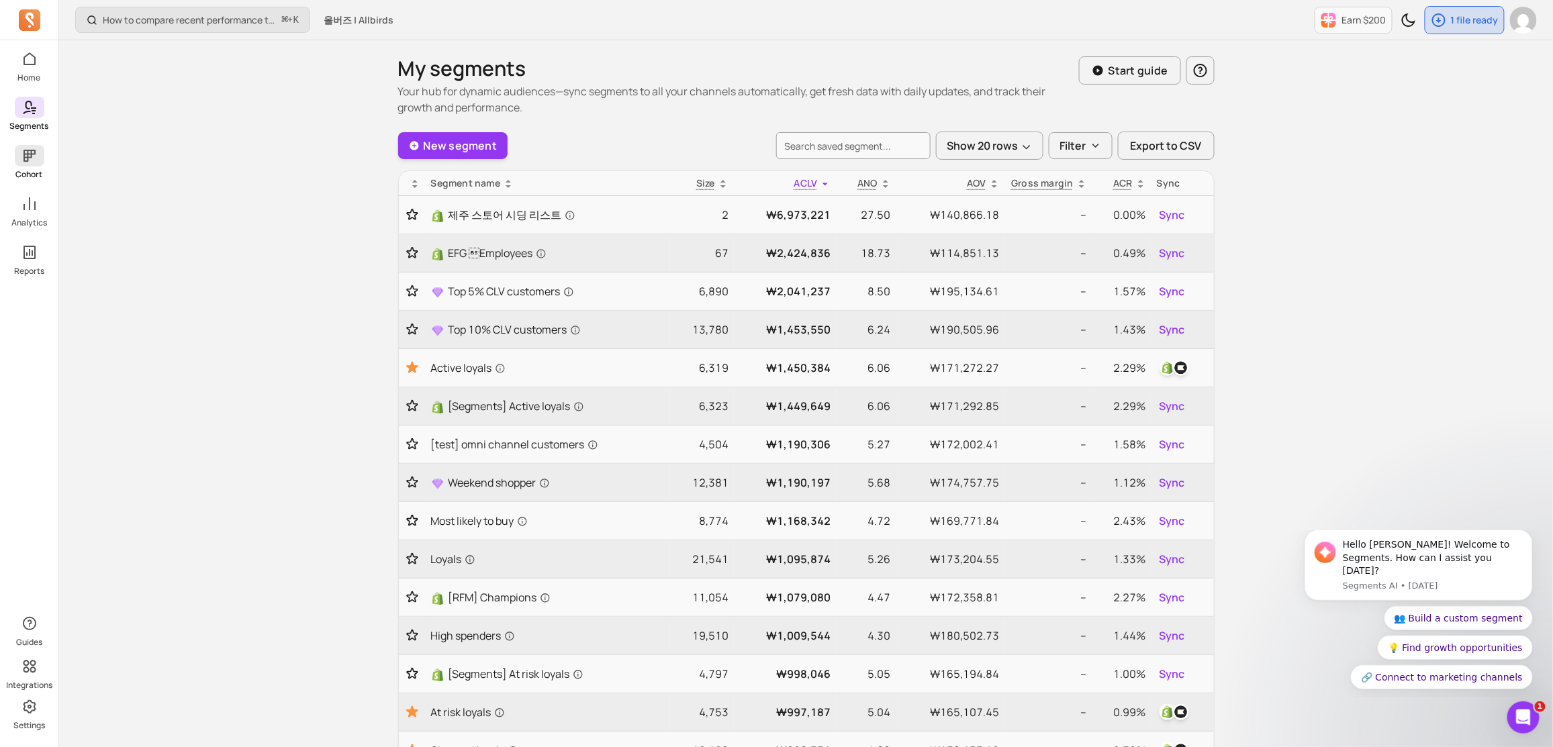
click at [29, 152] on icon at bounding box center [29, 156] width 16 height 16
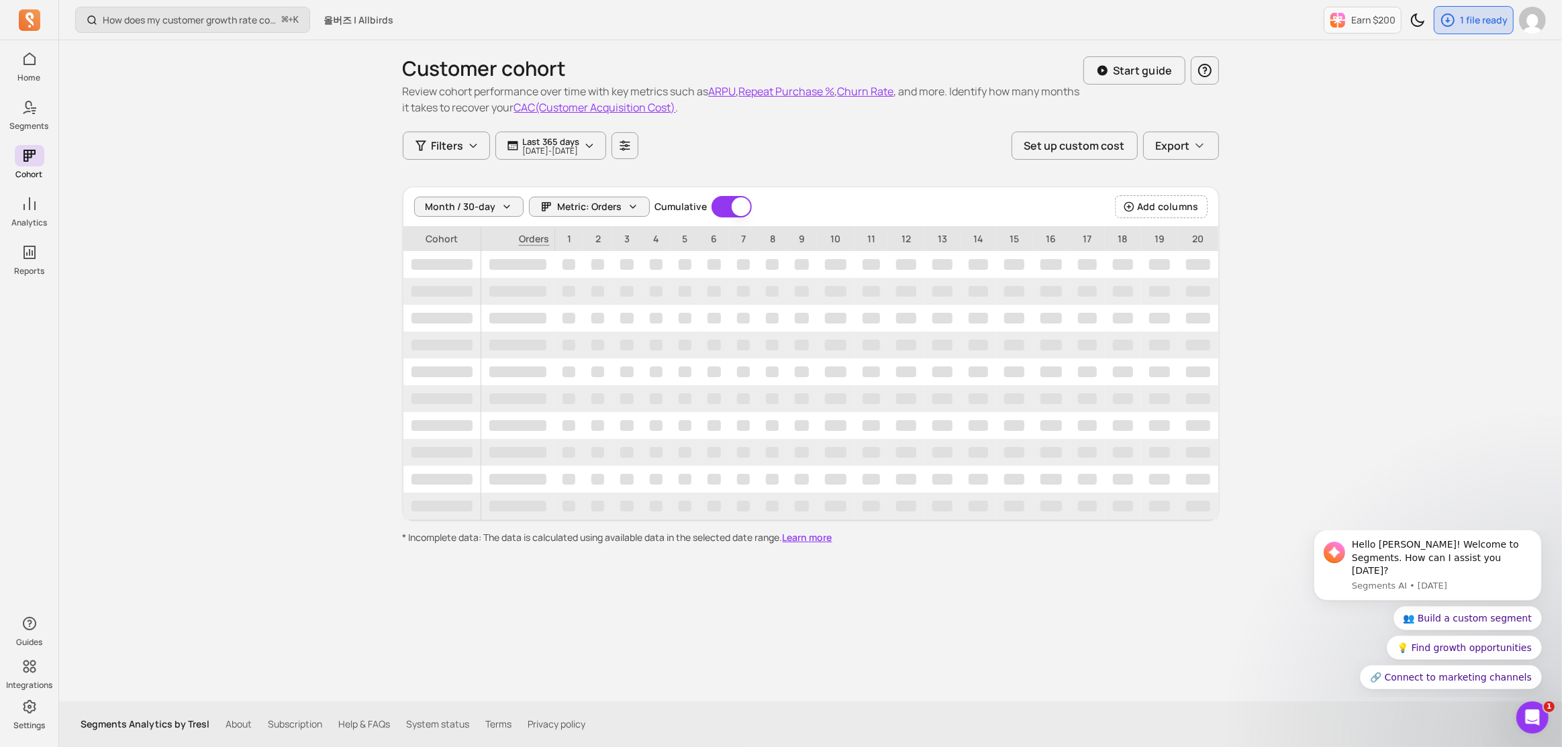
click at [173, 150] on div "How does my customer growth rate compare to similar stores? ⌘ + K 올버즈 | Allbird…" at bounding box center [810, 373] width 1503 height 747
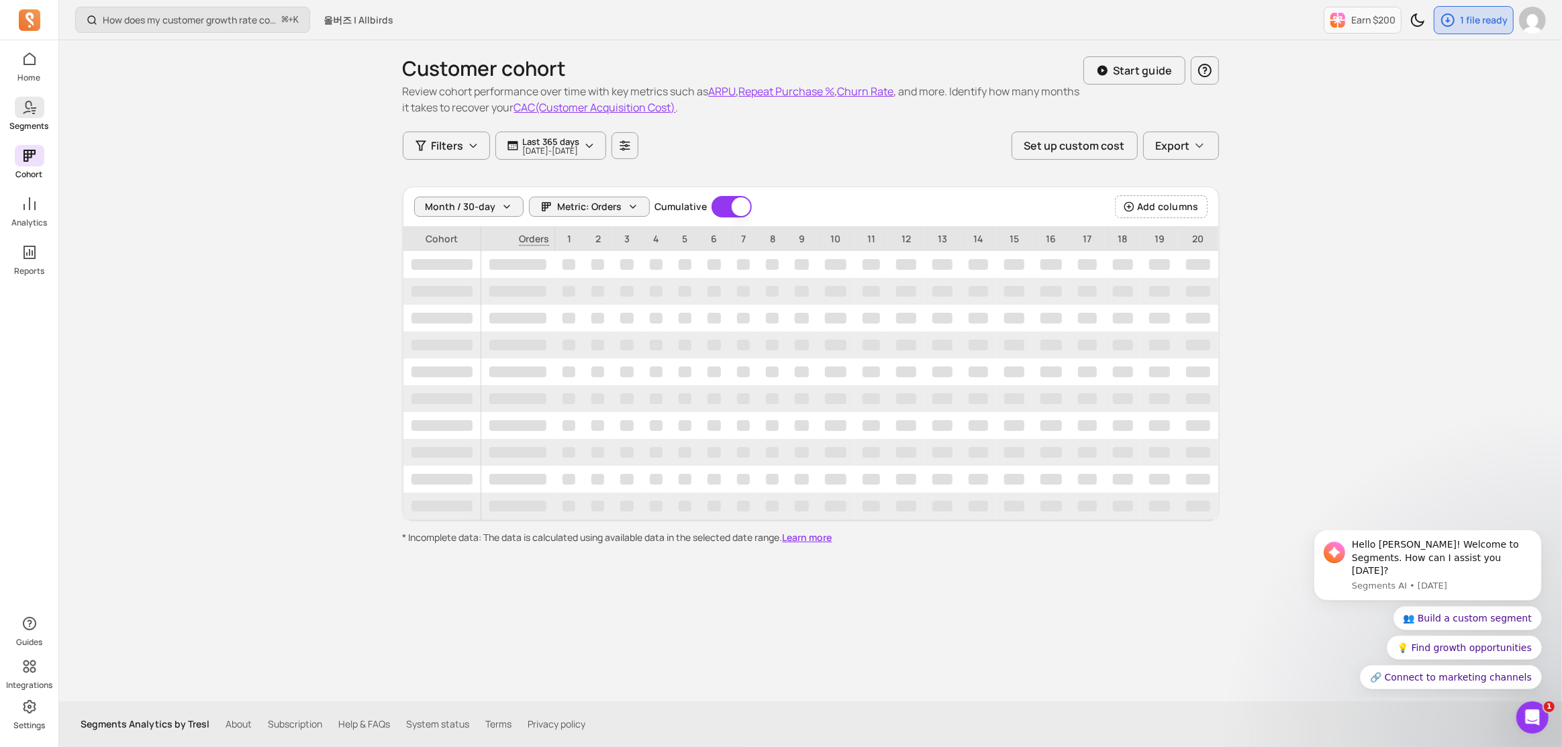
click at [33, 103] on icon at bounding box center [29, 107] width 16 height 16
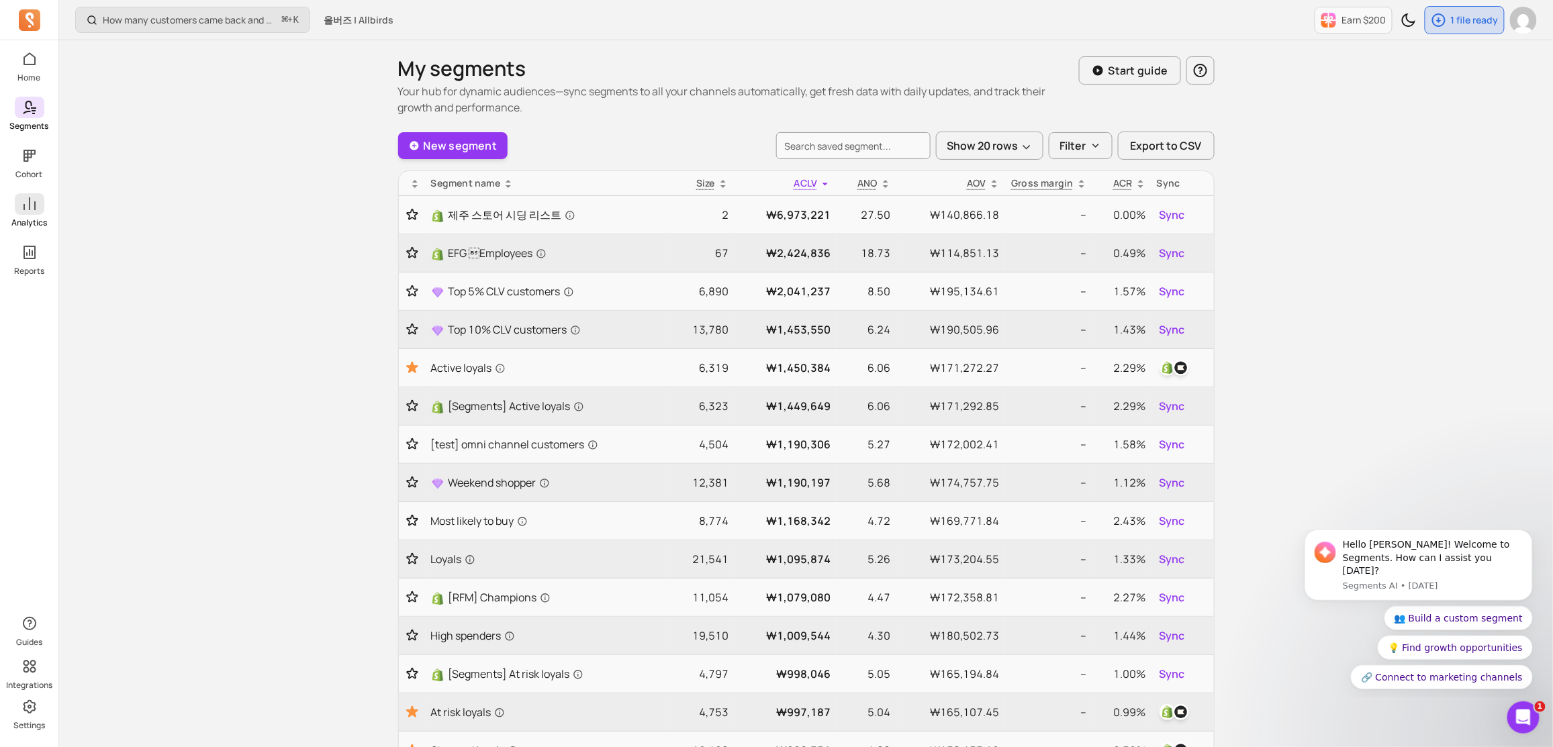
click at [22, 197] on icon at bounding box center [29, 204] width 16 height 16
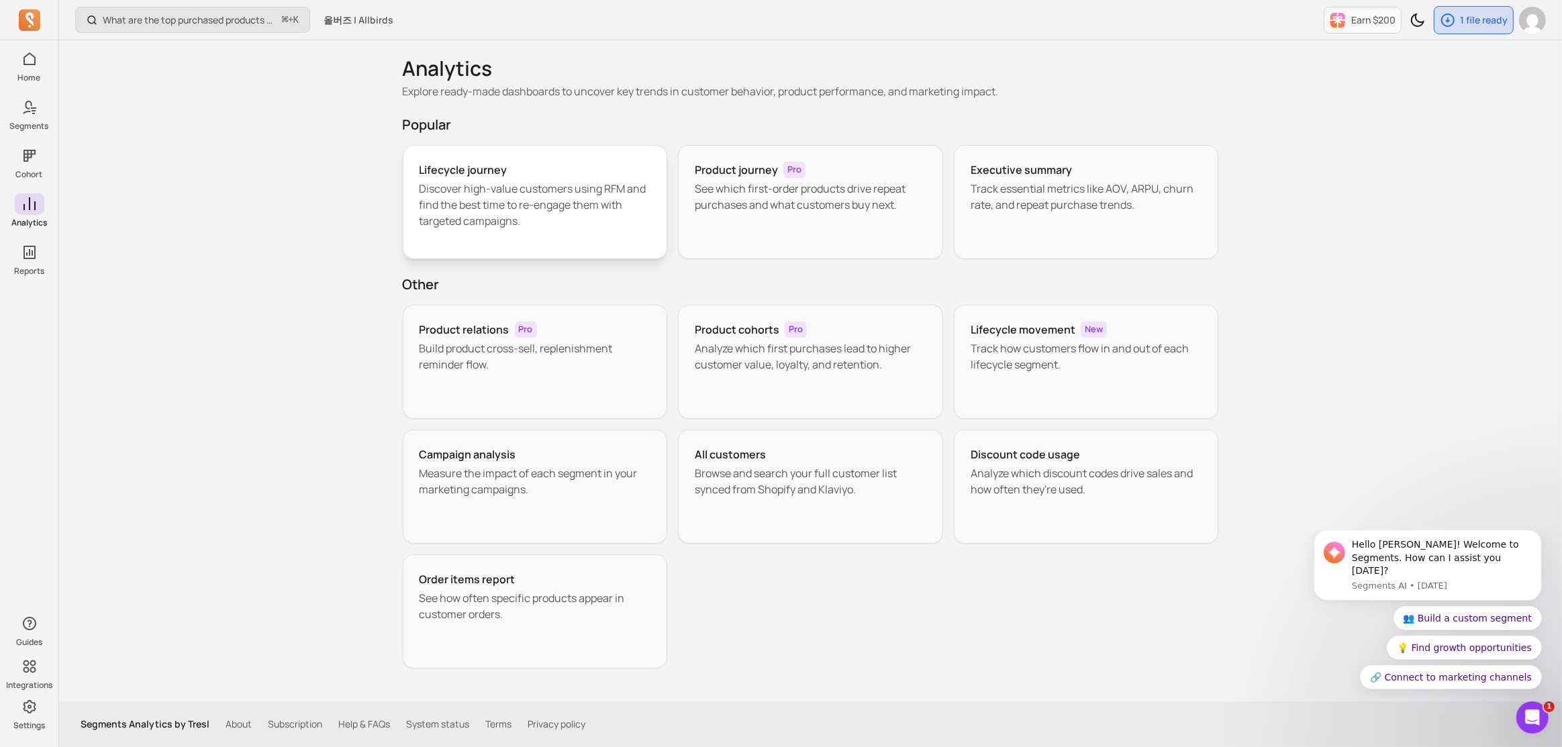
click at [506, 212] on p "Discover high-value customers using RFM and find the best time to re-engage the…" at bounding box center [536, 205] width 232 height 48
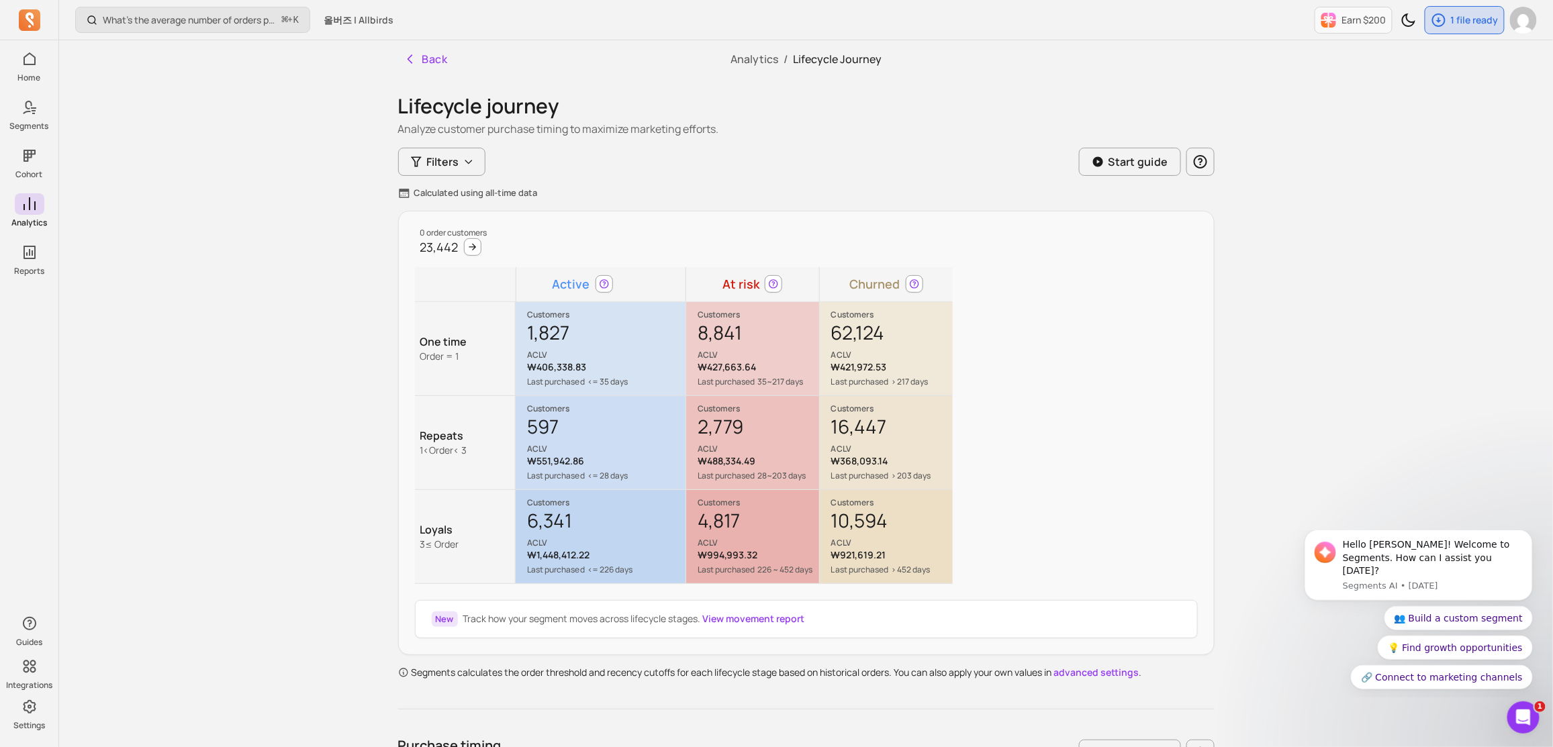
click at [1533, 716] on div "Open Intercom Messenger" at bounding box center [1521, 716] width 44 height 44
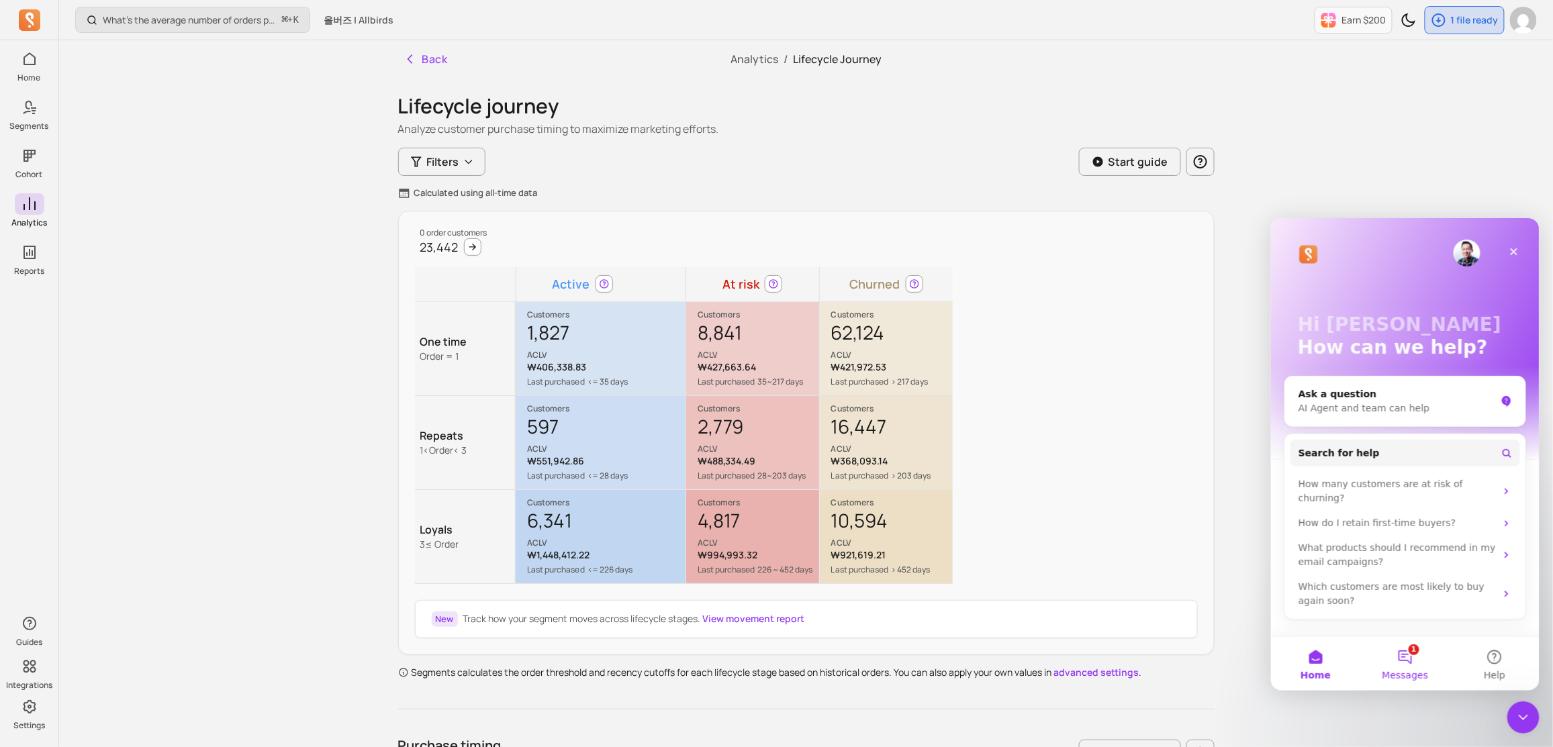
click at [1413, 650] on button "1 Messages" at bounding box center [1404, 663] width 89 height 54
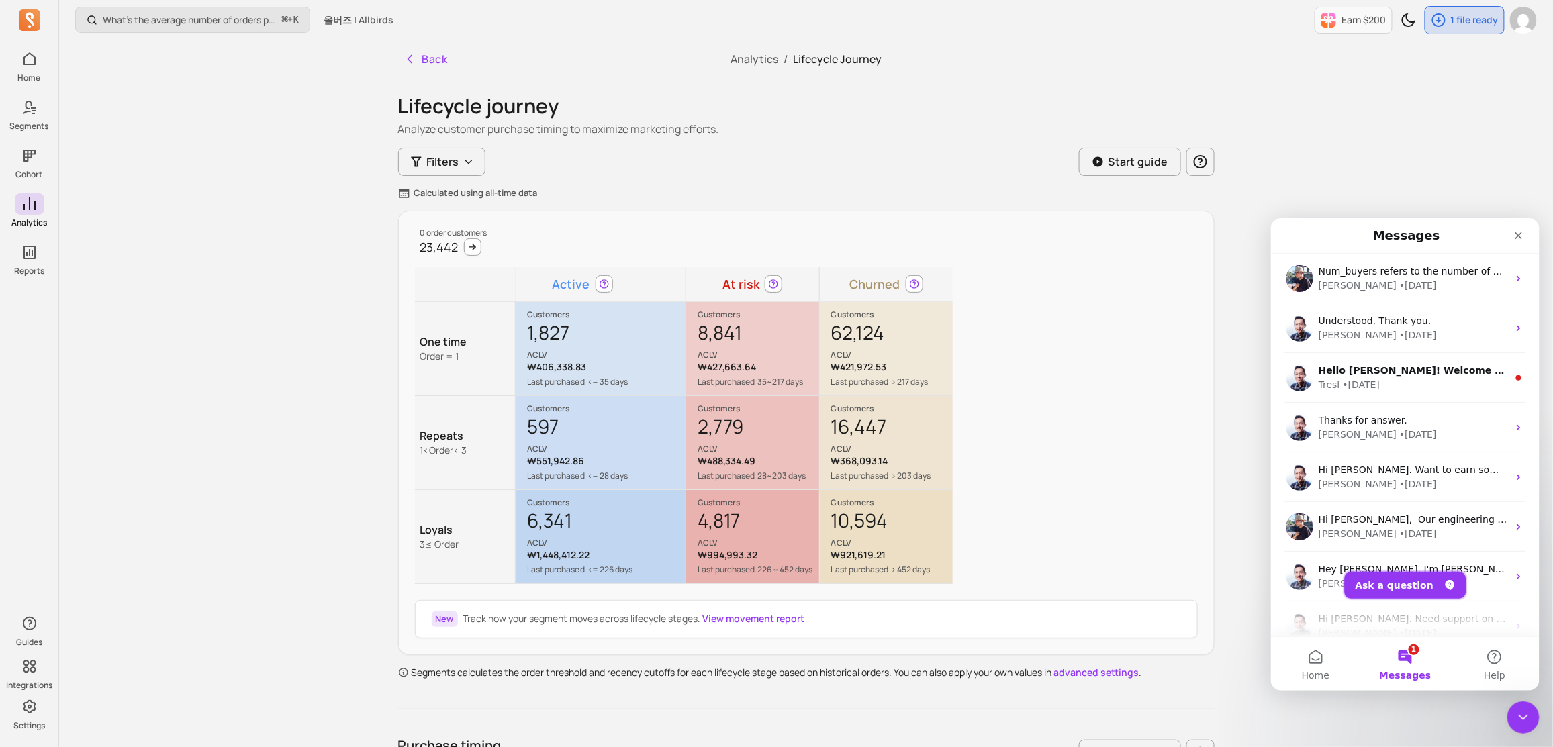
click at [1419, 586] on button "Ask a question" at bounding box center [1405, 584] width 122 height 27
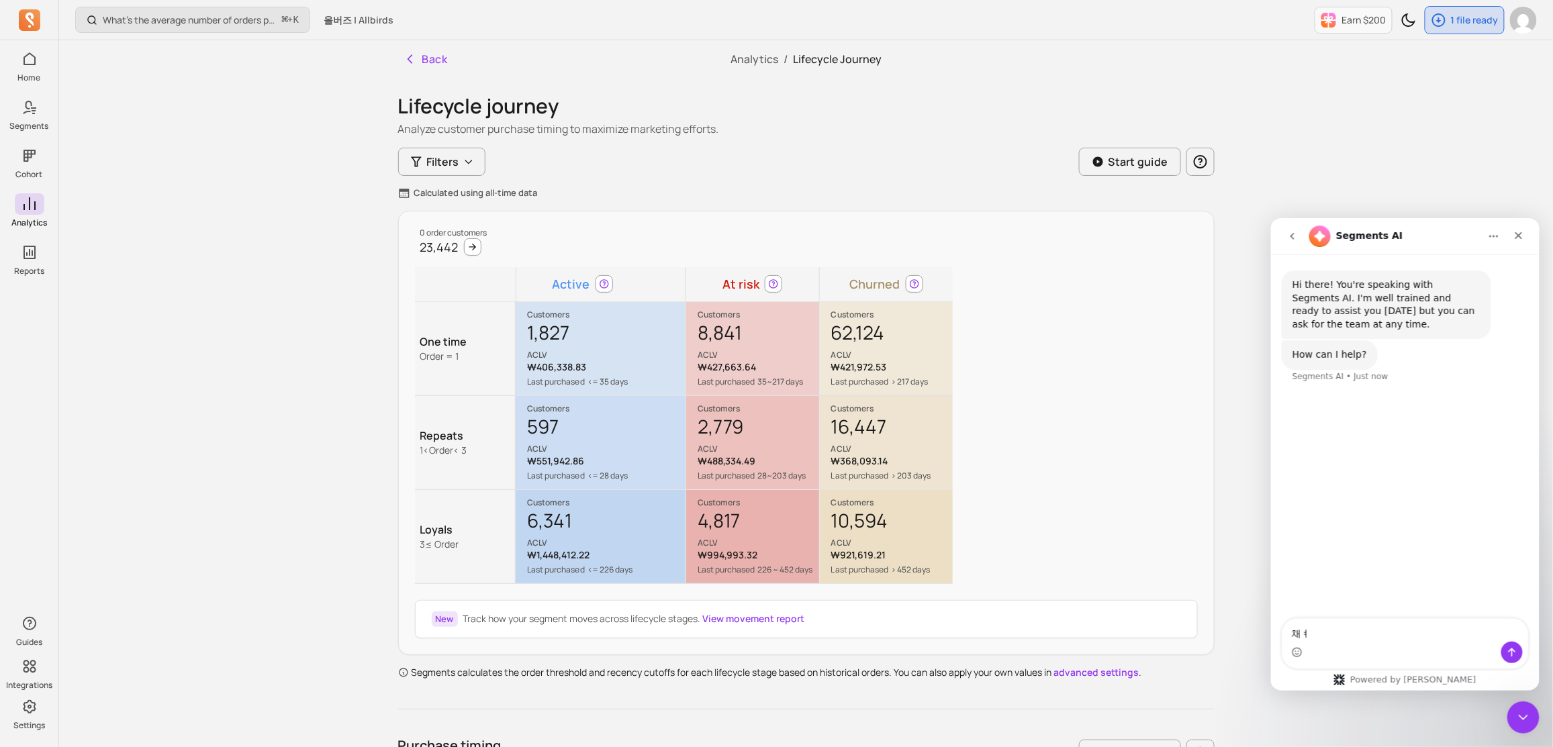
type textarea "채"
type textarea "Could you introduce real person for me?"
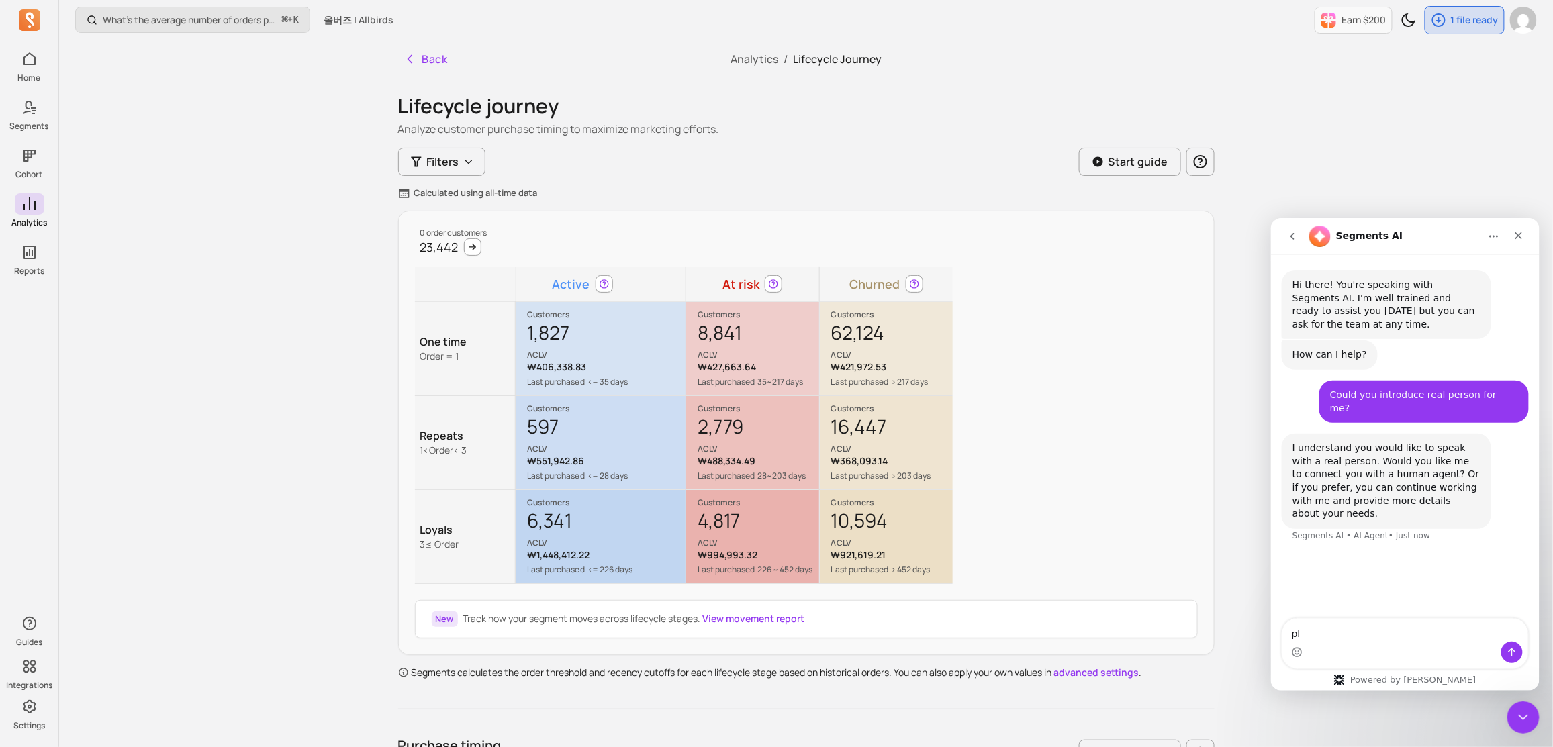
type textarea "p"
type textarea "Please connect to human agent"
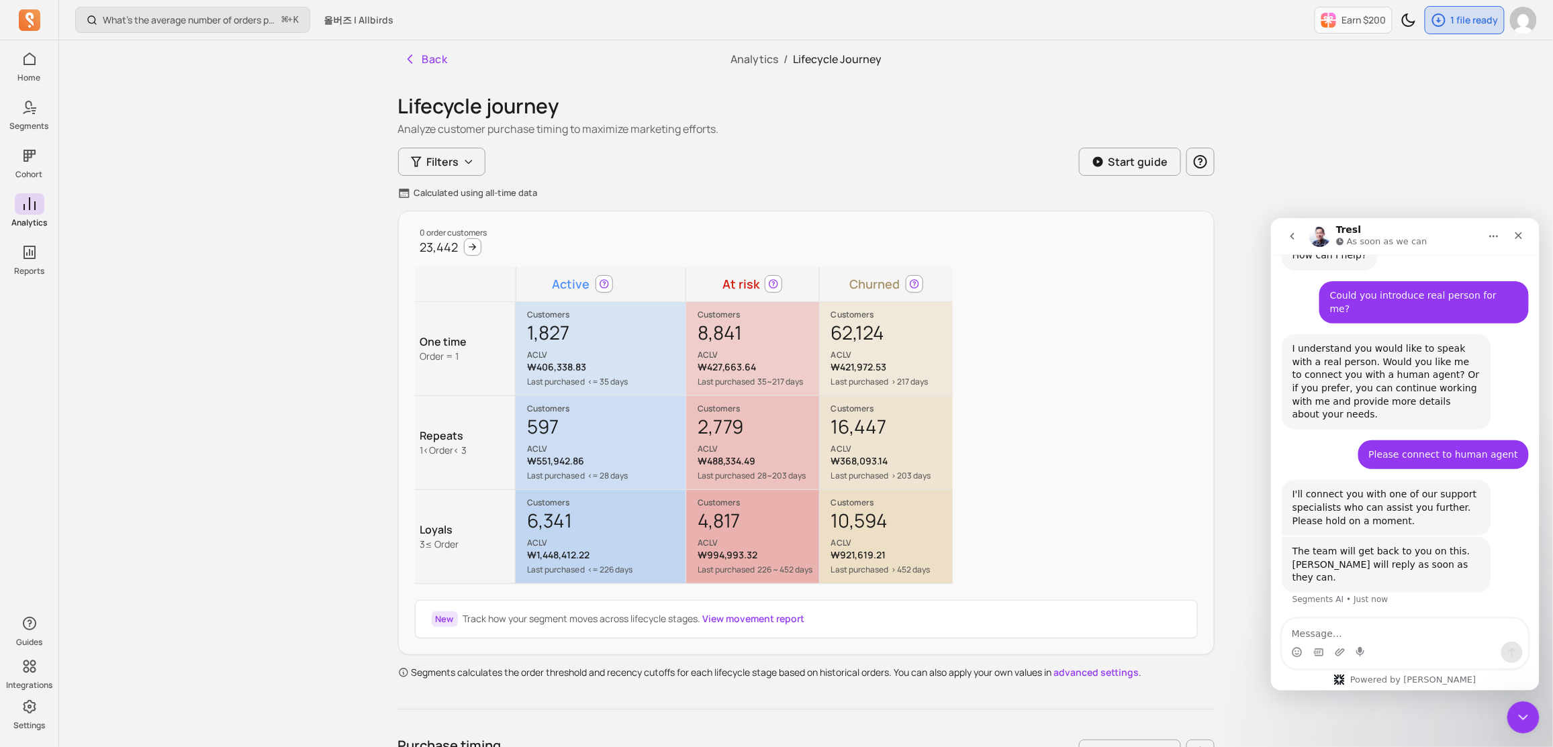
scroll to position [99, 0]
type textarea "Hello, Is it possible to change the tag synk schedule?"
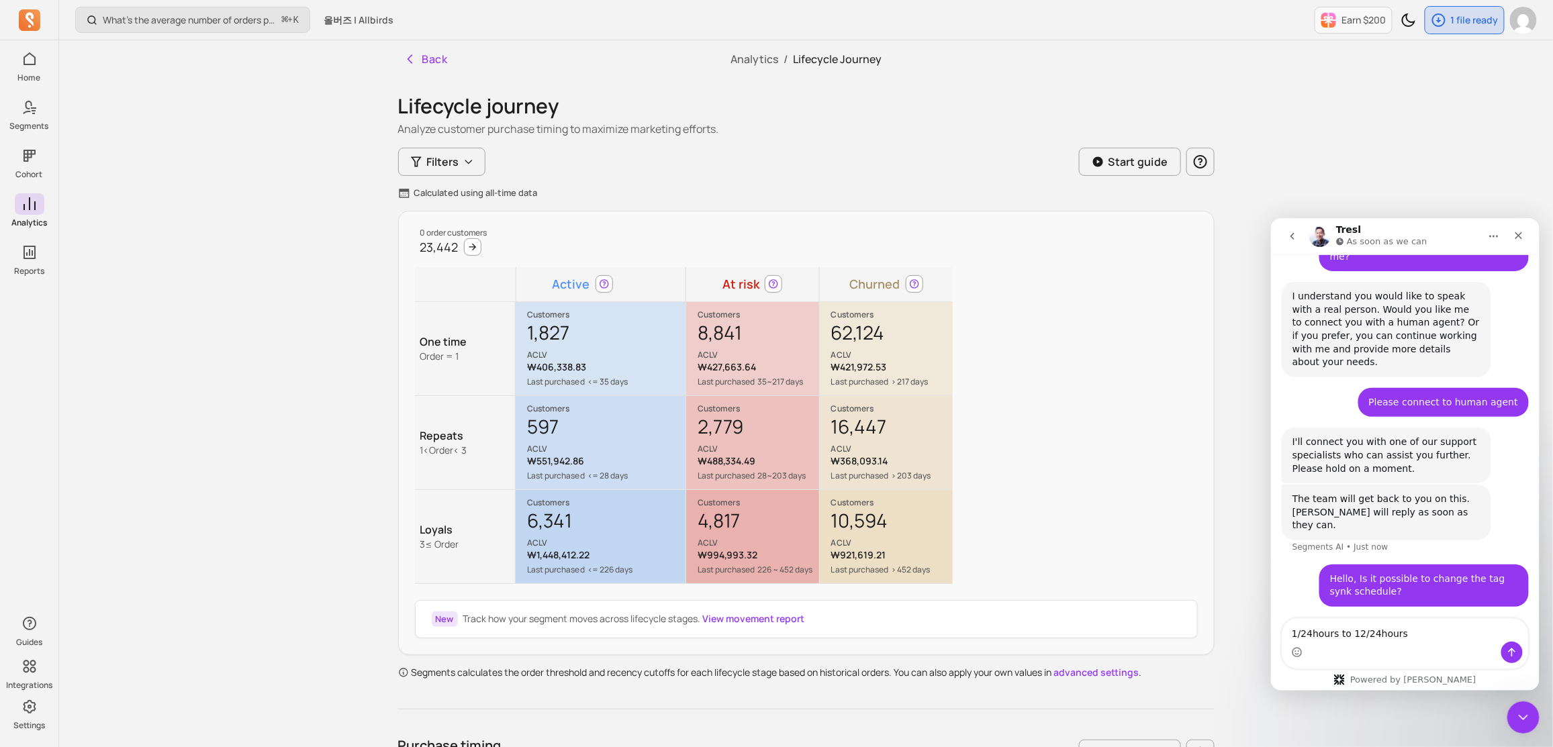
scroll to position [165, 0]
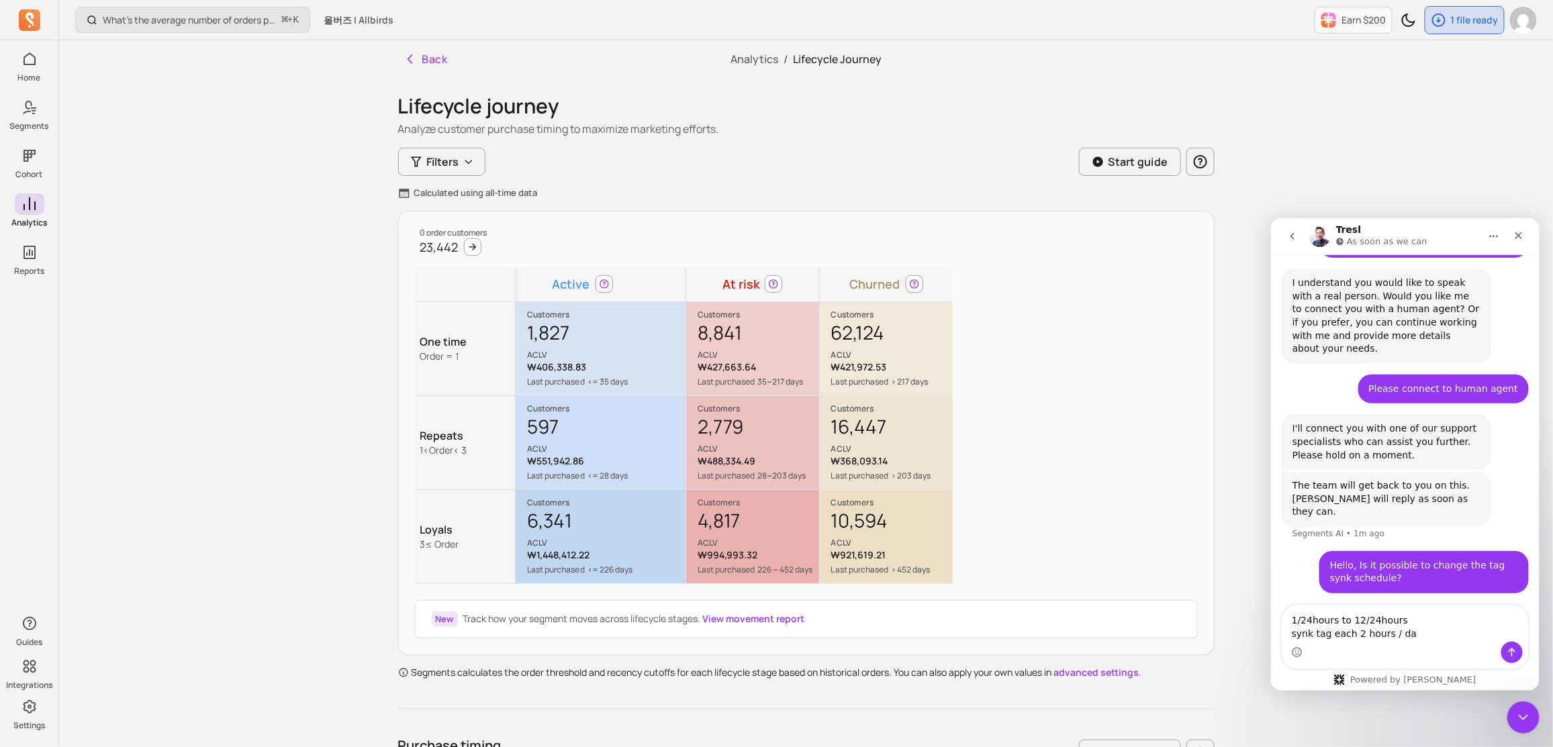
type textarea "1/24hours to 12/24hours synk tag each 2 hours / day"
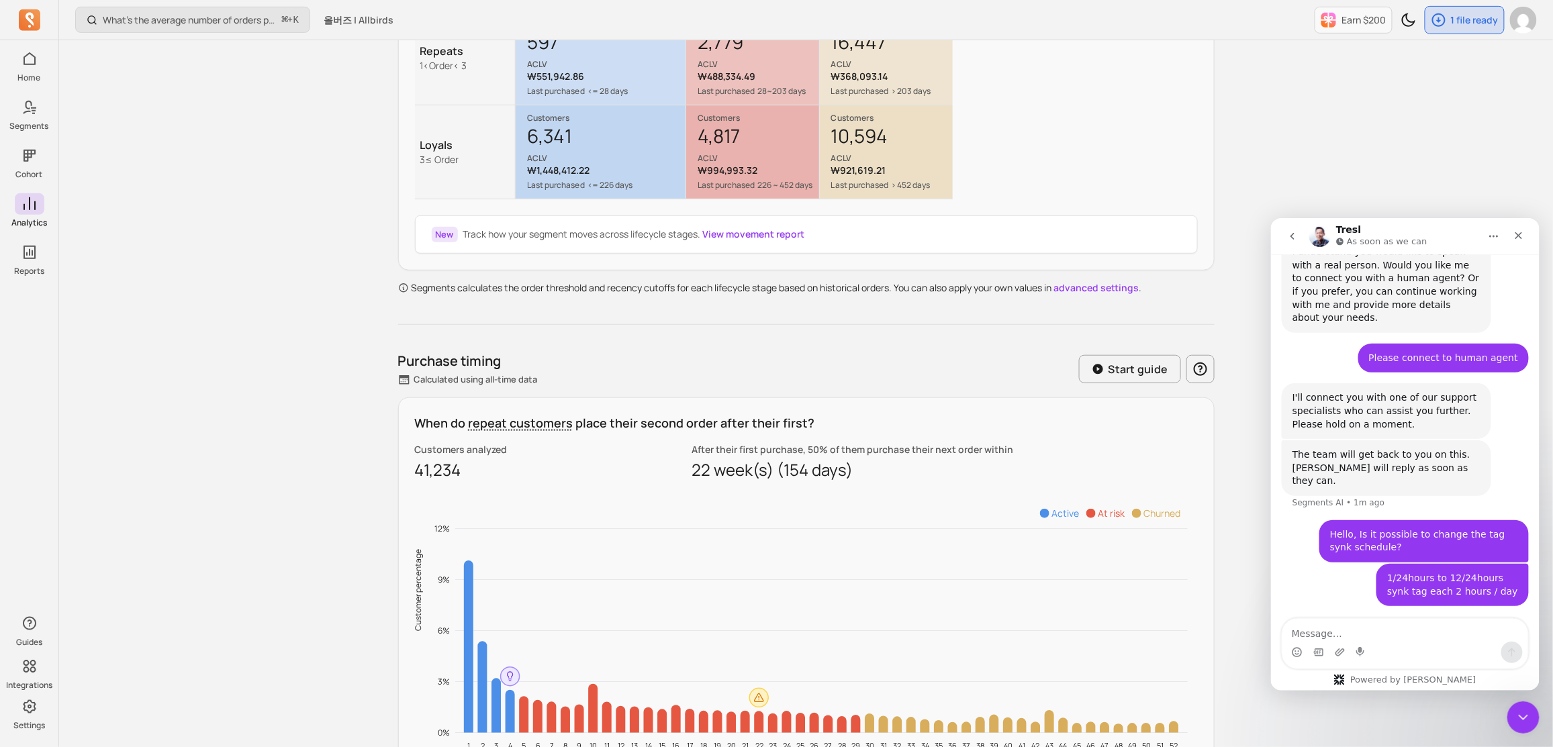
scroll to position [504, 0]
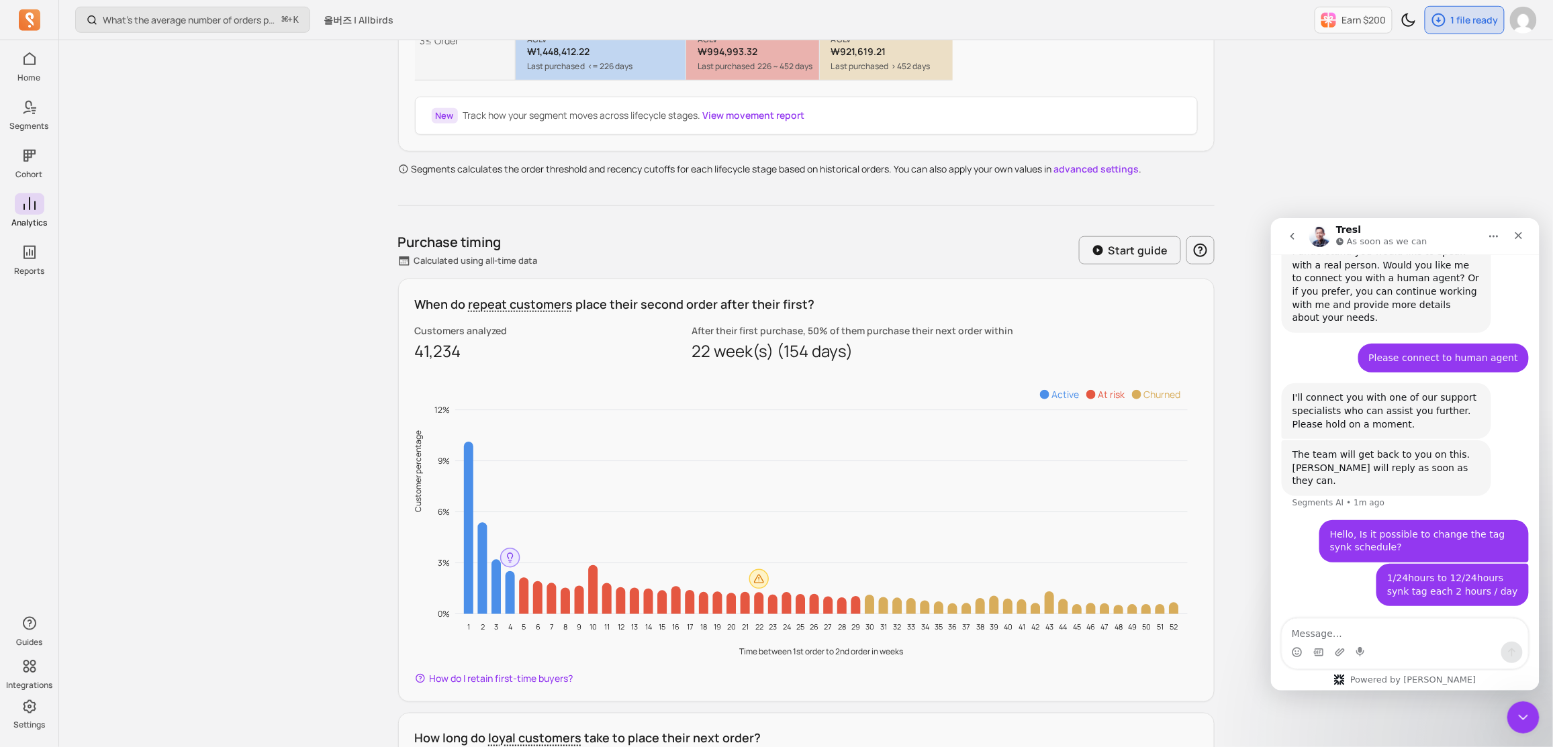
click at [309, 266] on div "What’s the average number of orders per customer? ⌘ + K 올버즈 | Allbirds Earn $20…" at bounding box center [806, 546] width 1494 height 2100
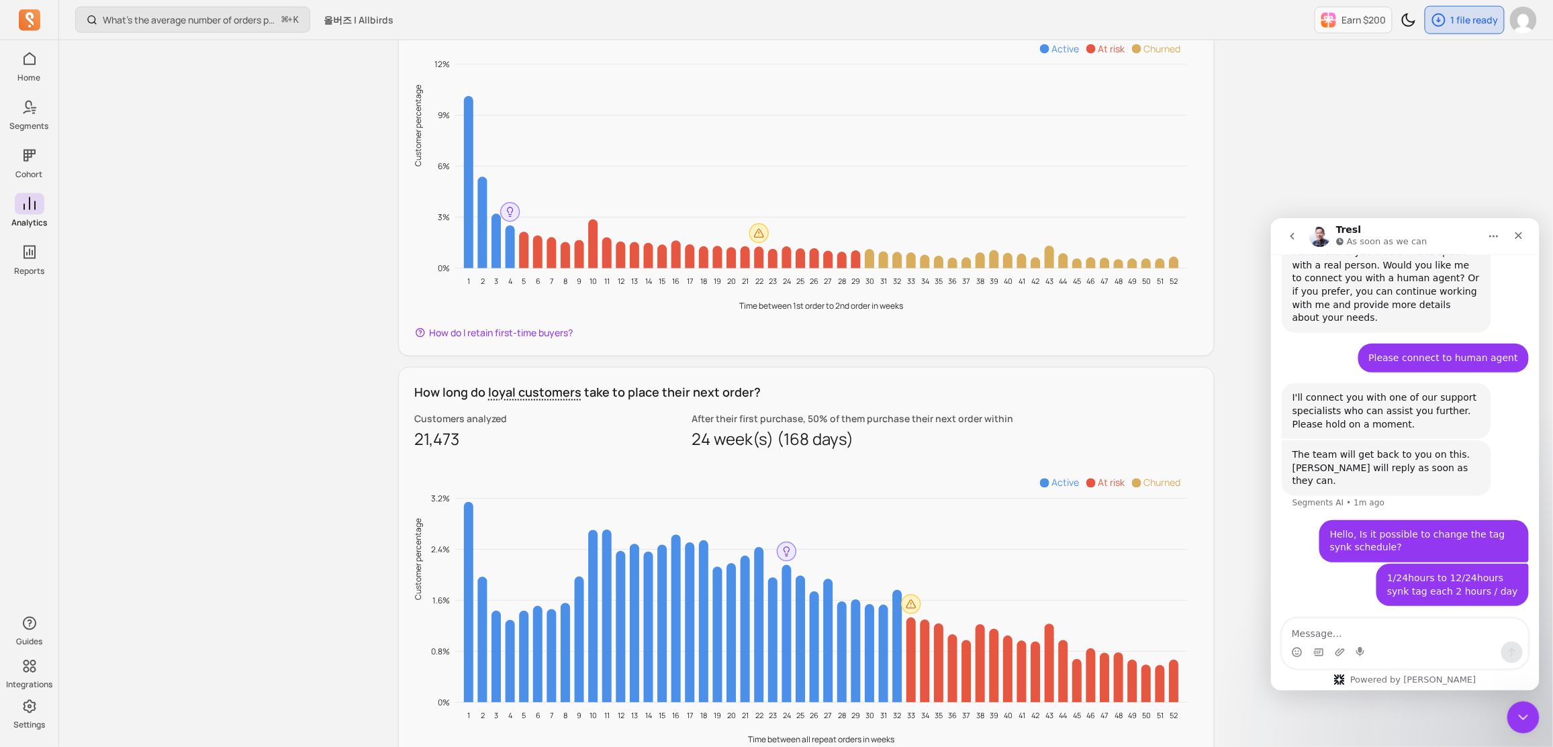
scroll to position [851, 0]
click at [309, 266] on div "What’s the average number of orders per customer? ⌘ + K 올버즈 | Allbirds Earn $20…" at bounding box center [806, 199] width 1494 height 2100
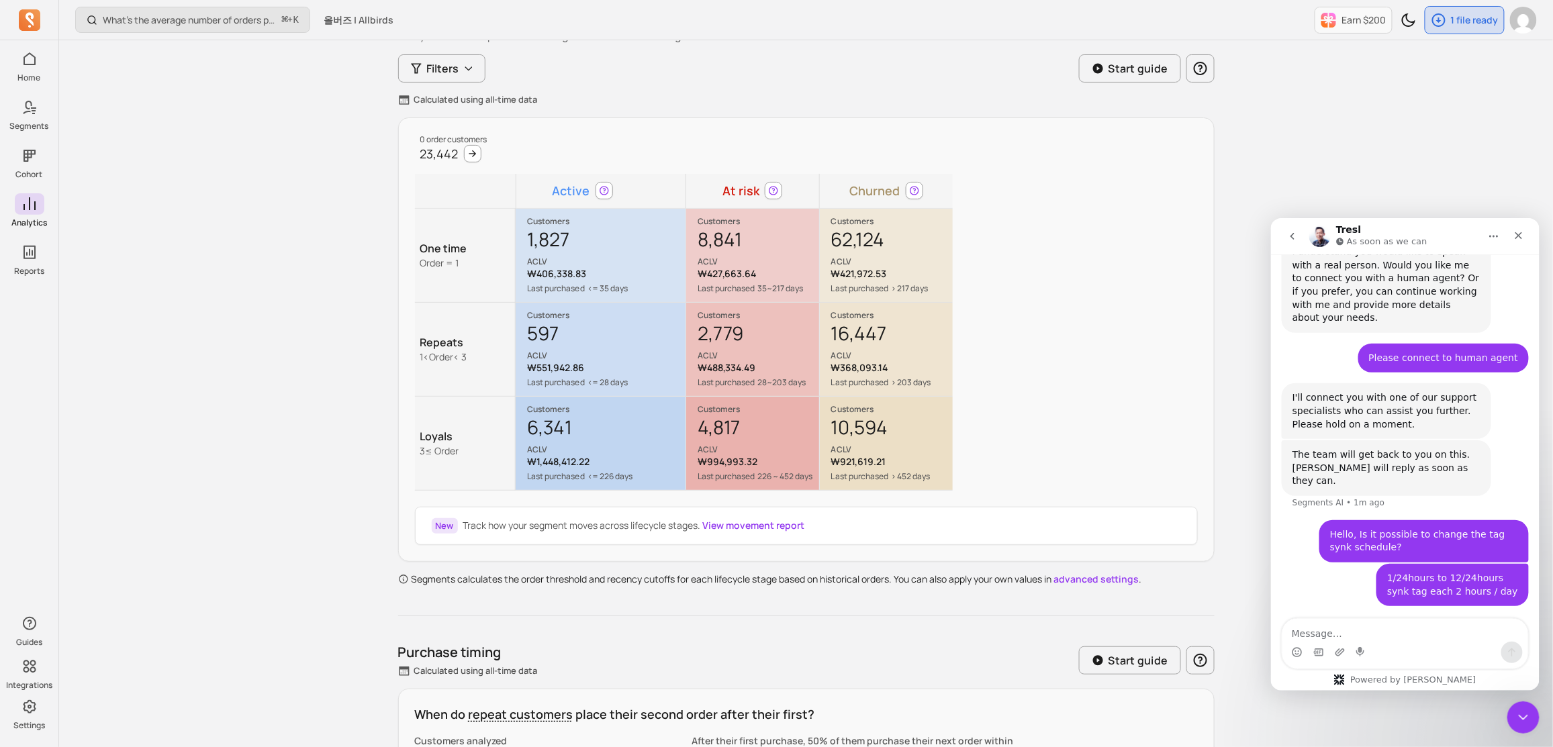
scroll to position [88, 0]
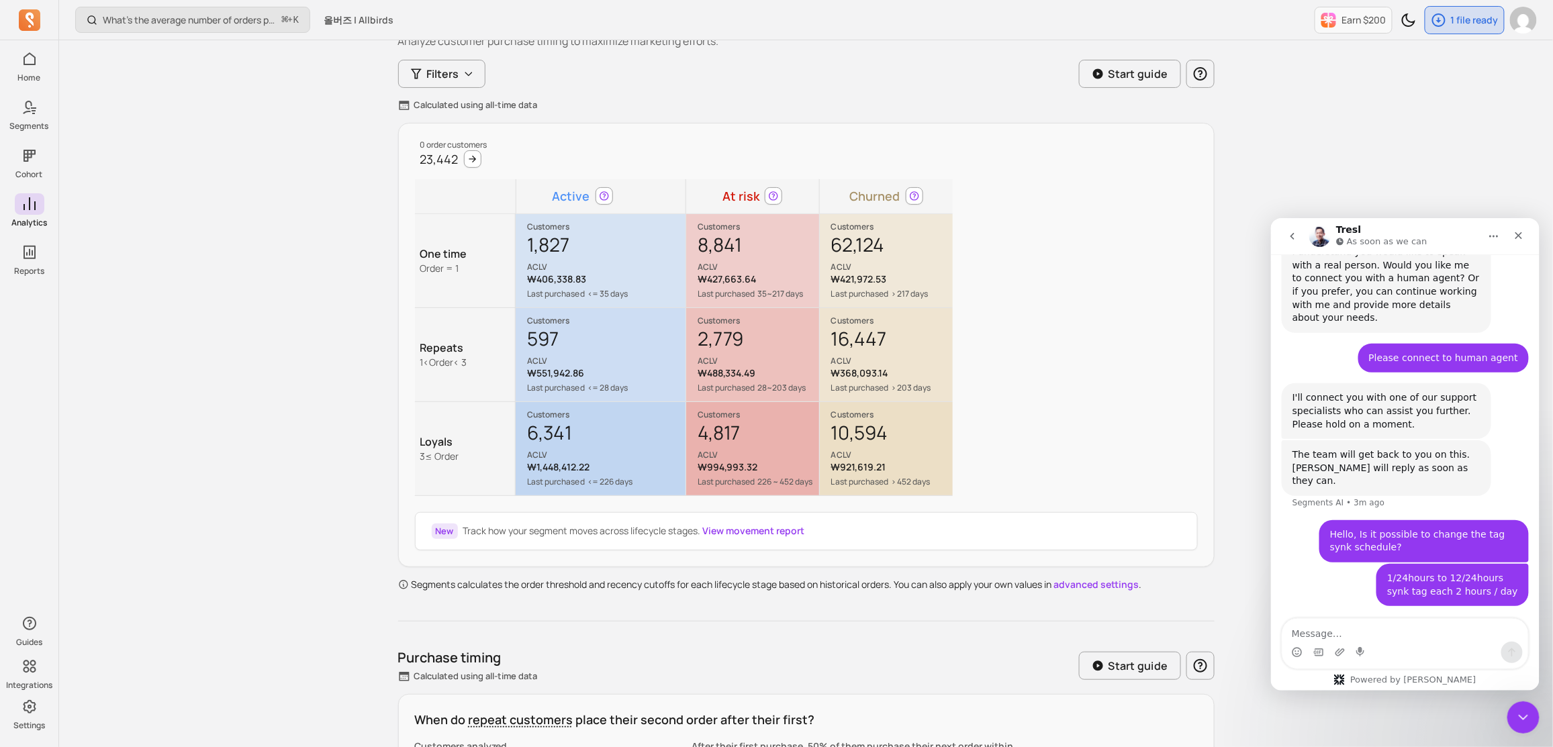
click at [1426, 571] on div "1/24hours to 12/24hours synk tag each 2 hours / day" at bounding box center [1451, 584] width 131 height 26
click at [1525, 235] on div "Close" at bounding box center [1518, 235] width 24 height 24
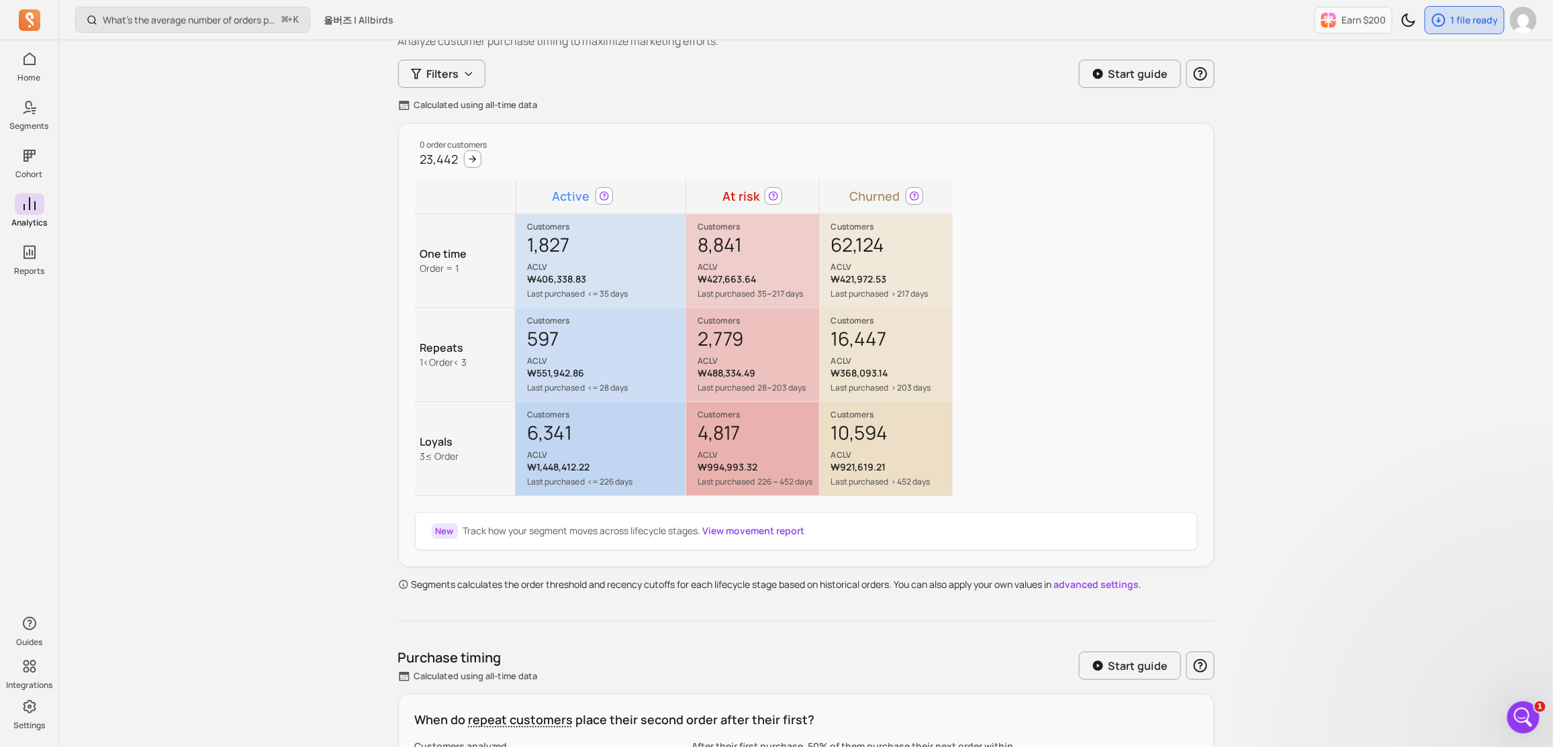
scroll to position [195, 0]
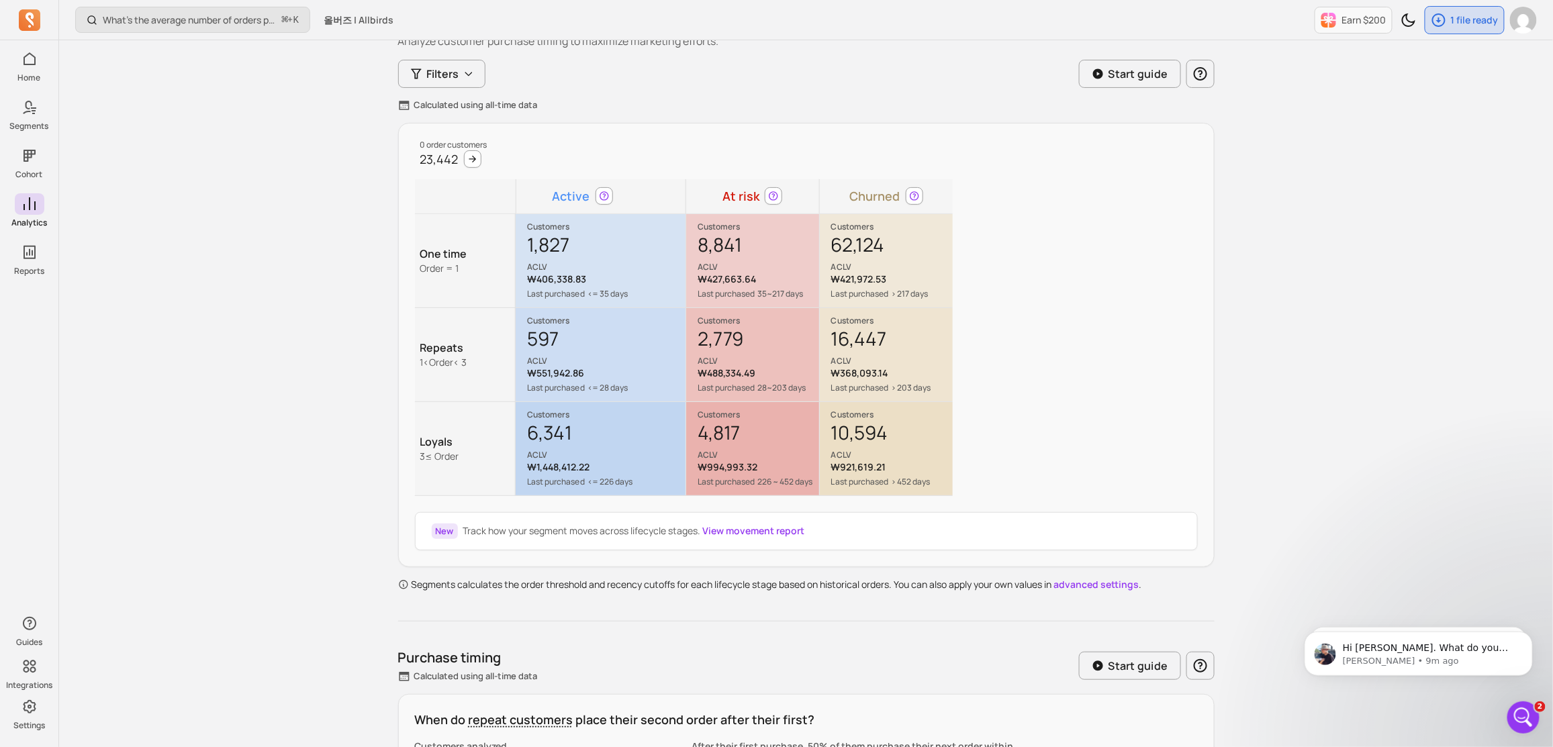
scroll to position [269, 0]
click at [1469, 661] on p "[PERSON_NAME] • 9m ago" at bounding box center [1428, 661] width 173 height 12
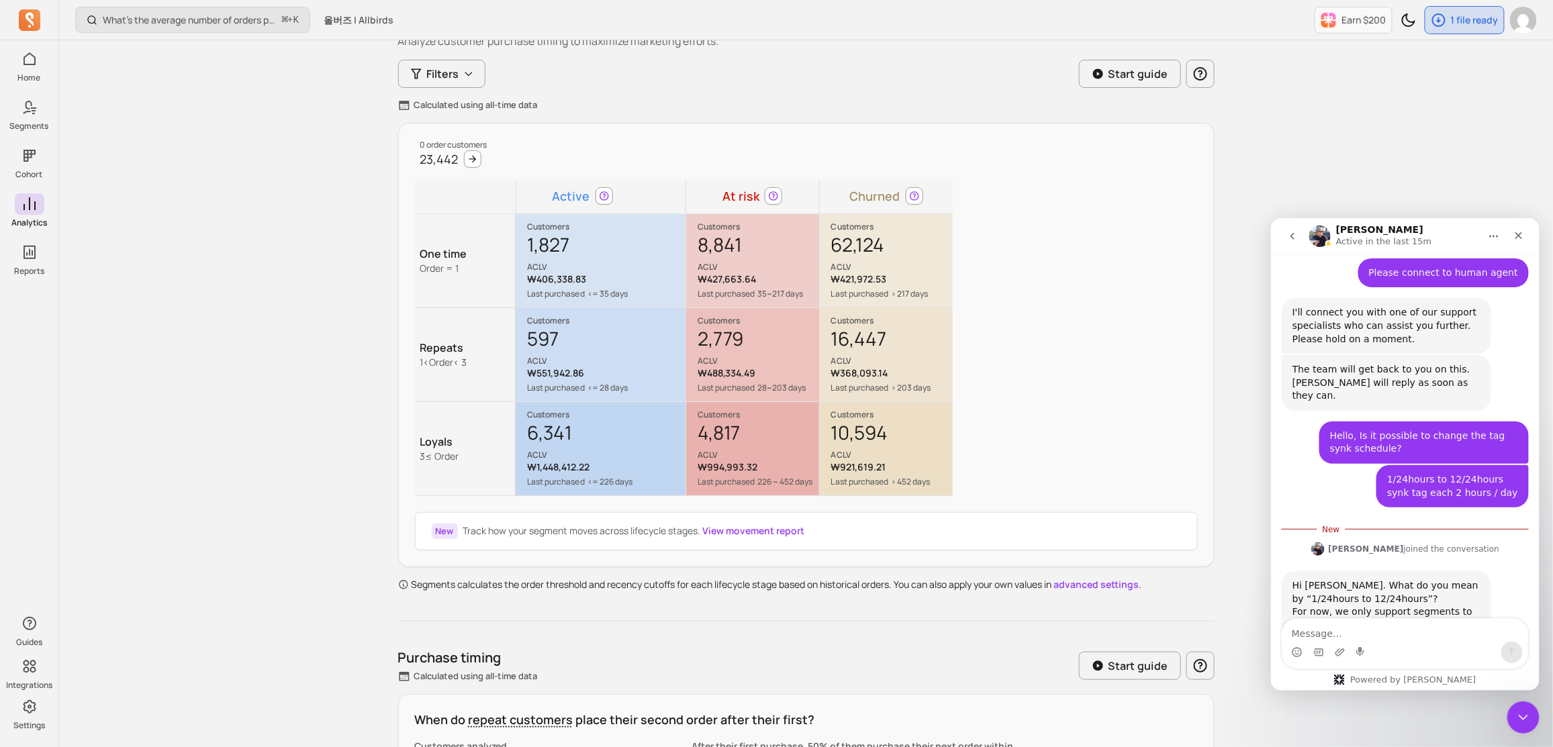
scroll to position [291, 0]
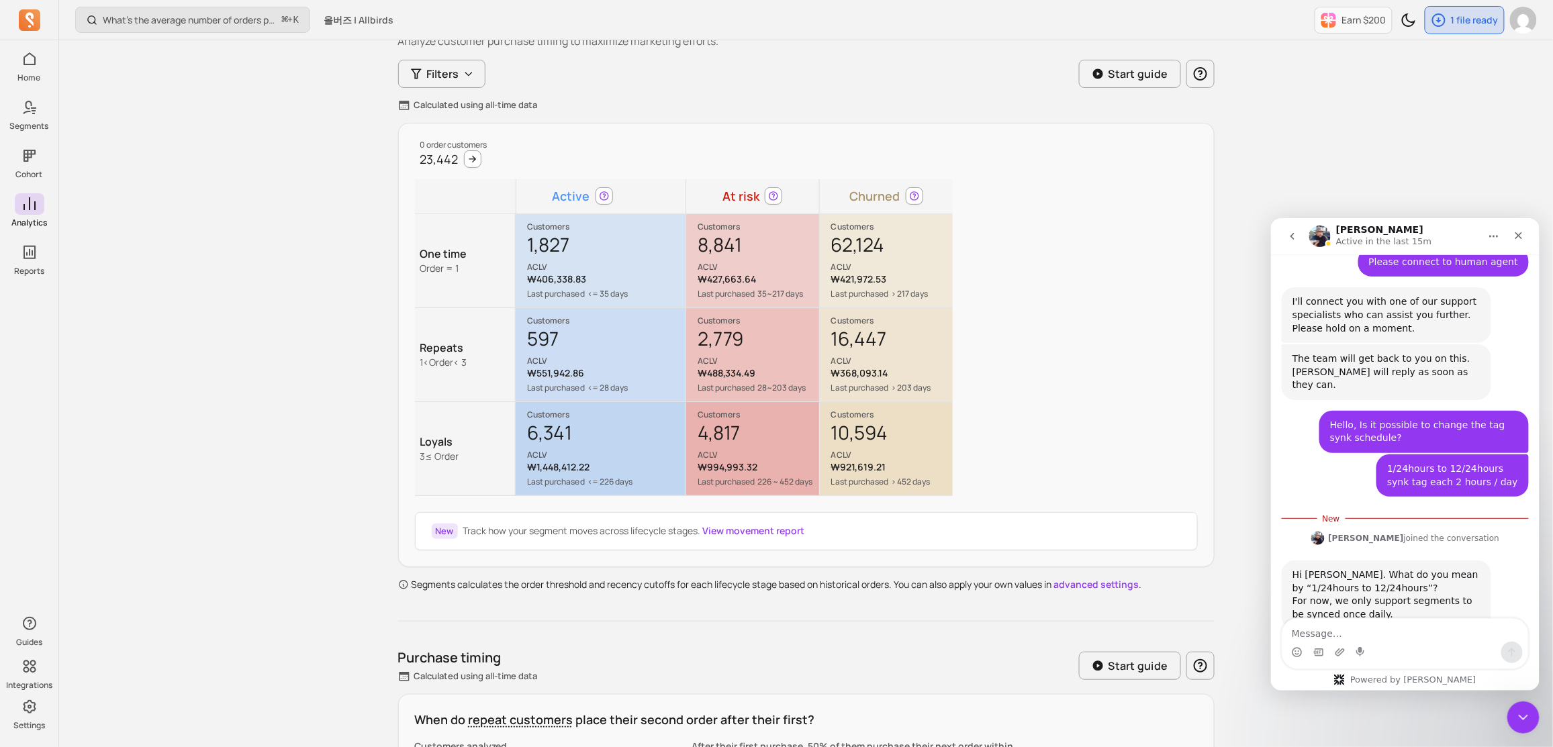
click at [1370, 633] on textarea "Message…" at bounding box center [1405, 629] width 246 height 23
drag, startPoint x: 1376, startPoint y: 562, endPoint x: 1441, endPoint y: 563, distance: 65.1
click at [1441, 568] on div "Hi [PERSON_NAME]. What do you mean by “1/24hours to 12/24hours”? For now, we on…" at bounding box center [1386, 594] width 188 height 52
click at [1361, 580] on div "Hi [PERSON_NAME]. What do you mean by “1/24hours to 12/24hours”? For now, we on…" at bounding box center [1386, 594] width 188 height 52
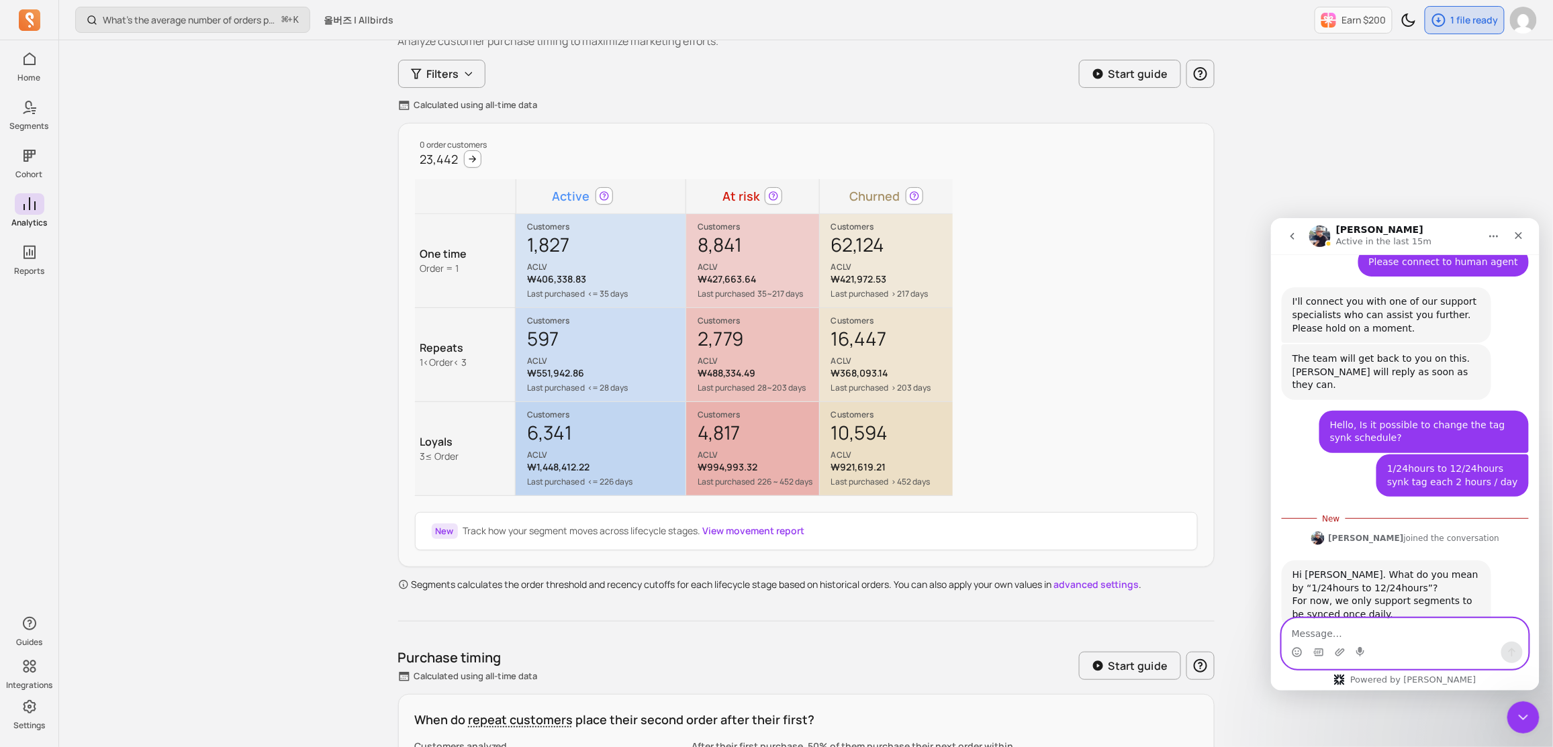
click at [1380, 637] on textarea "Message…" at bounding box center [1405, 629] width 246 height 23
click at [1354, 630] on textarea "Message…" at bounding box center [1405, 629] width 246 height 23
type textarea "ㅑ"
type textarea "m"
type textarea "umm.. I see"
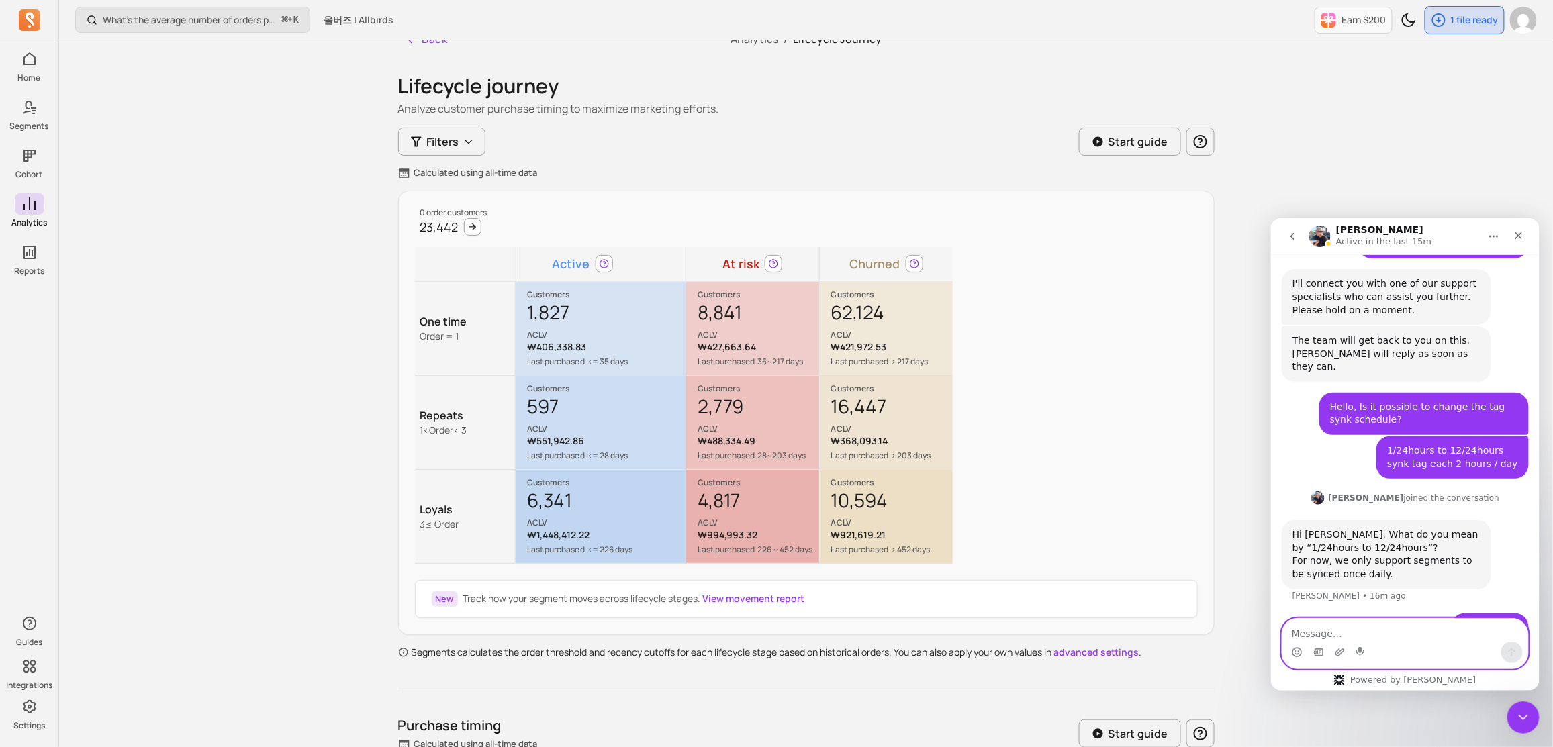
scroll to position [0, 0]
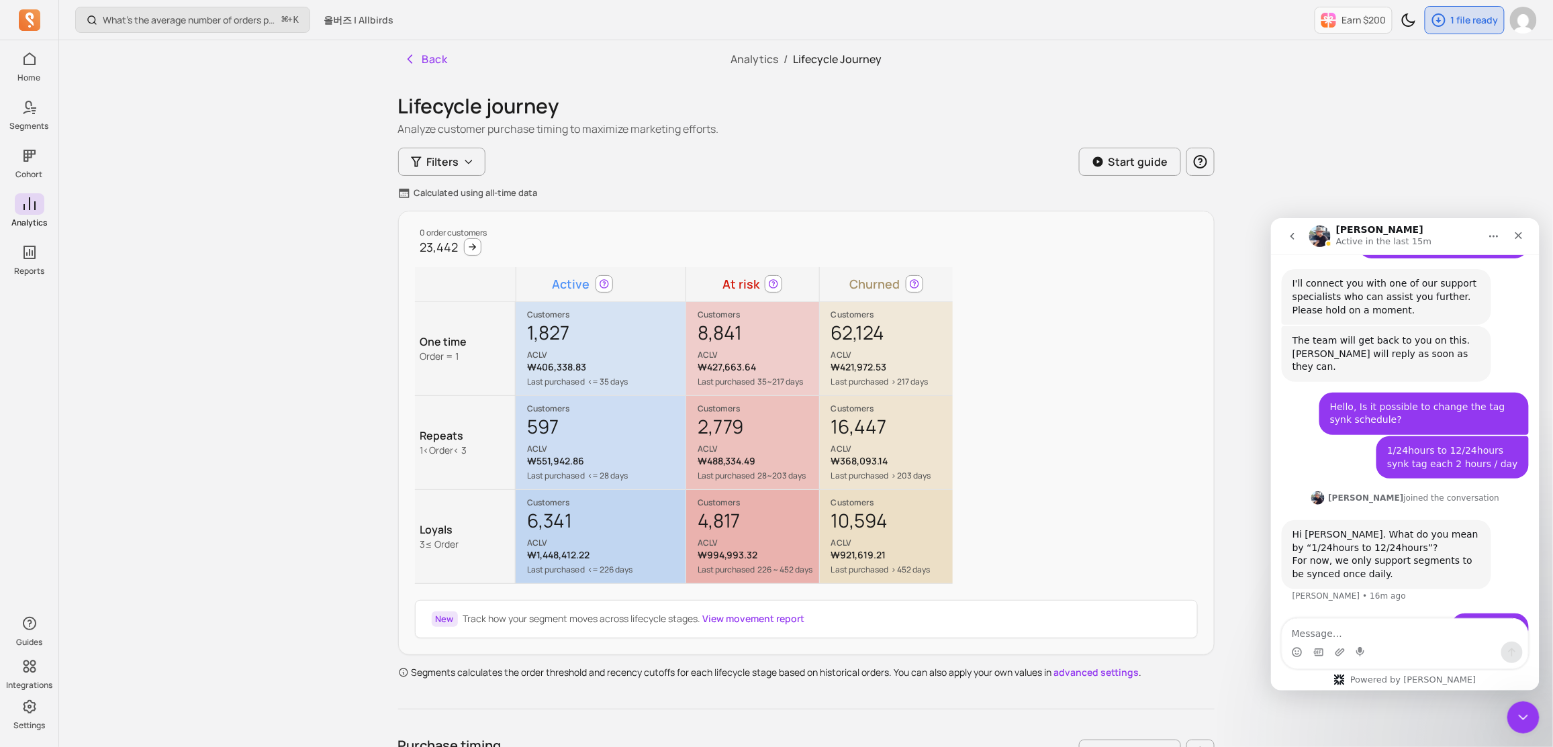
click at [972, 218] on div "0 order customers 23,442 Active At risk Churned One time Order = 1 Customers 1,…" at bounding box center [806, 433] width 816 height 445
click at [1520, 236] on icon "Close" at bounding box center [1518, 235] width 7 height 7
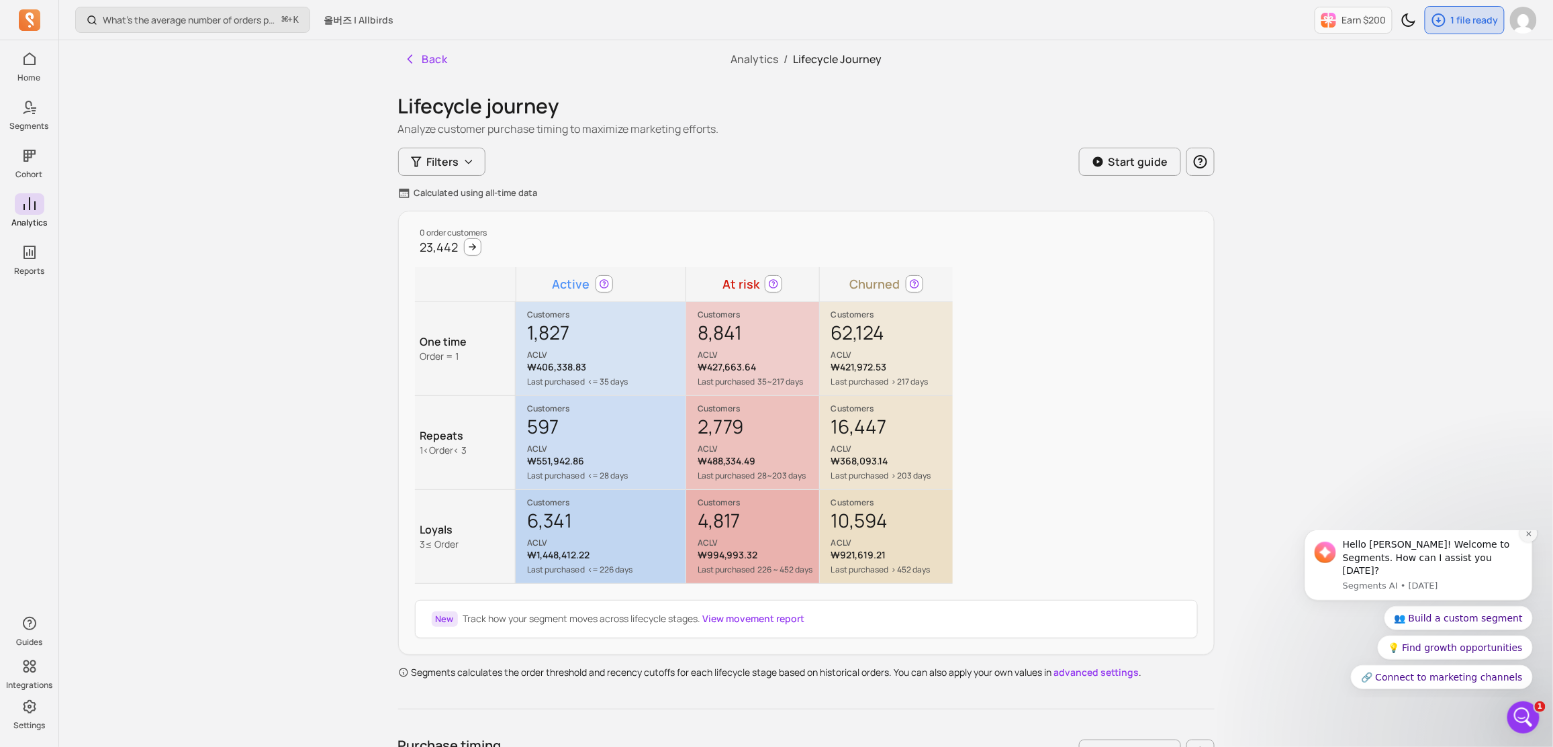
click at [1531, 537] on icon "Dismiss notification" at bounding box center [1528, 533] width 7 height 7
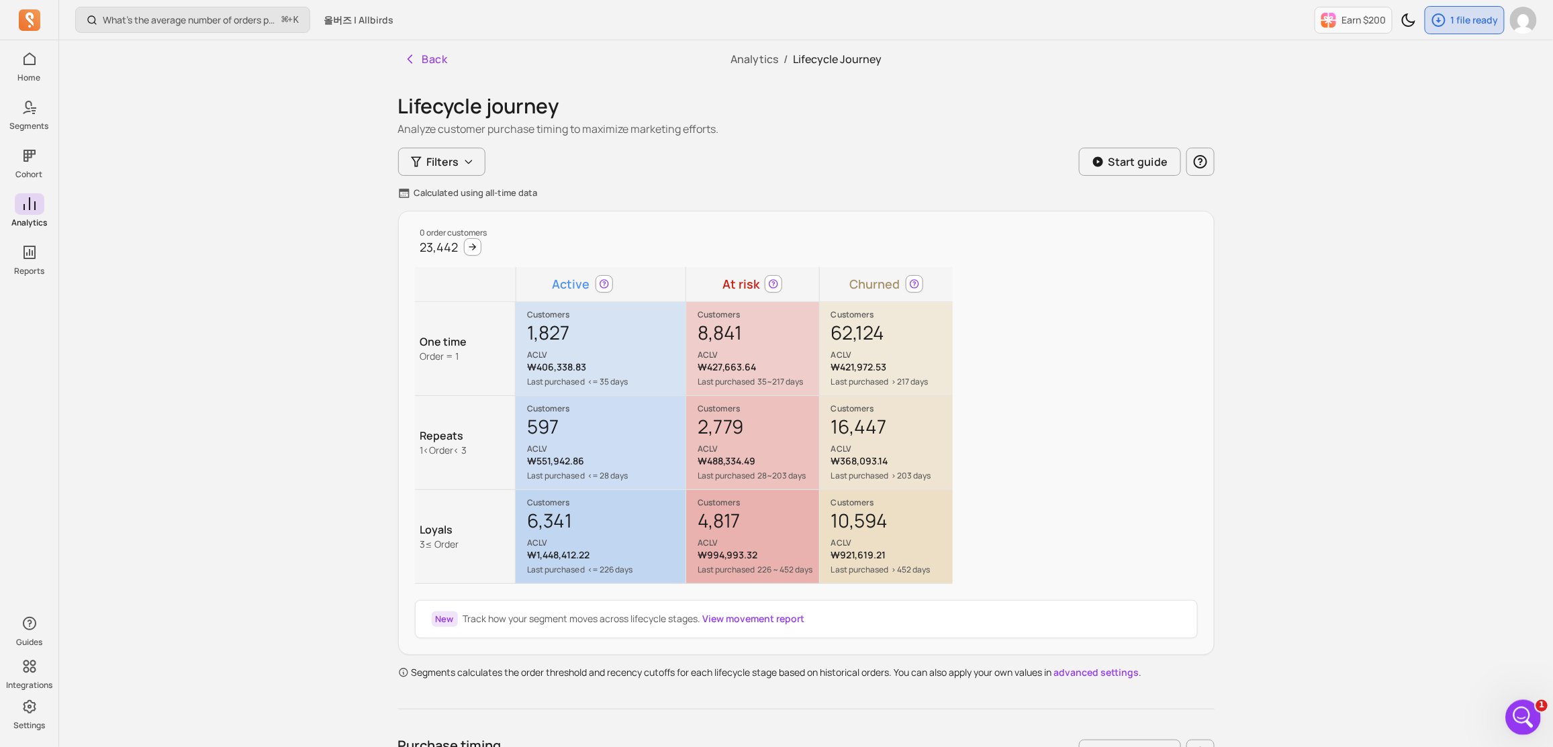
click at [1524, 709] on icon "Open Intercom Messenger" at bounding box center [1521, 716] width 22 height 22
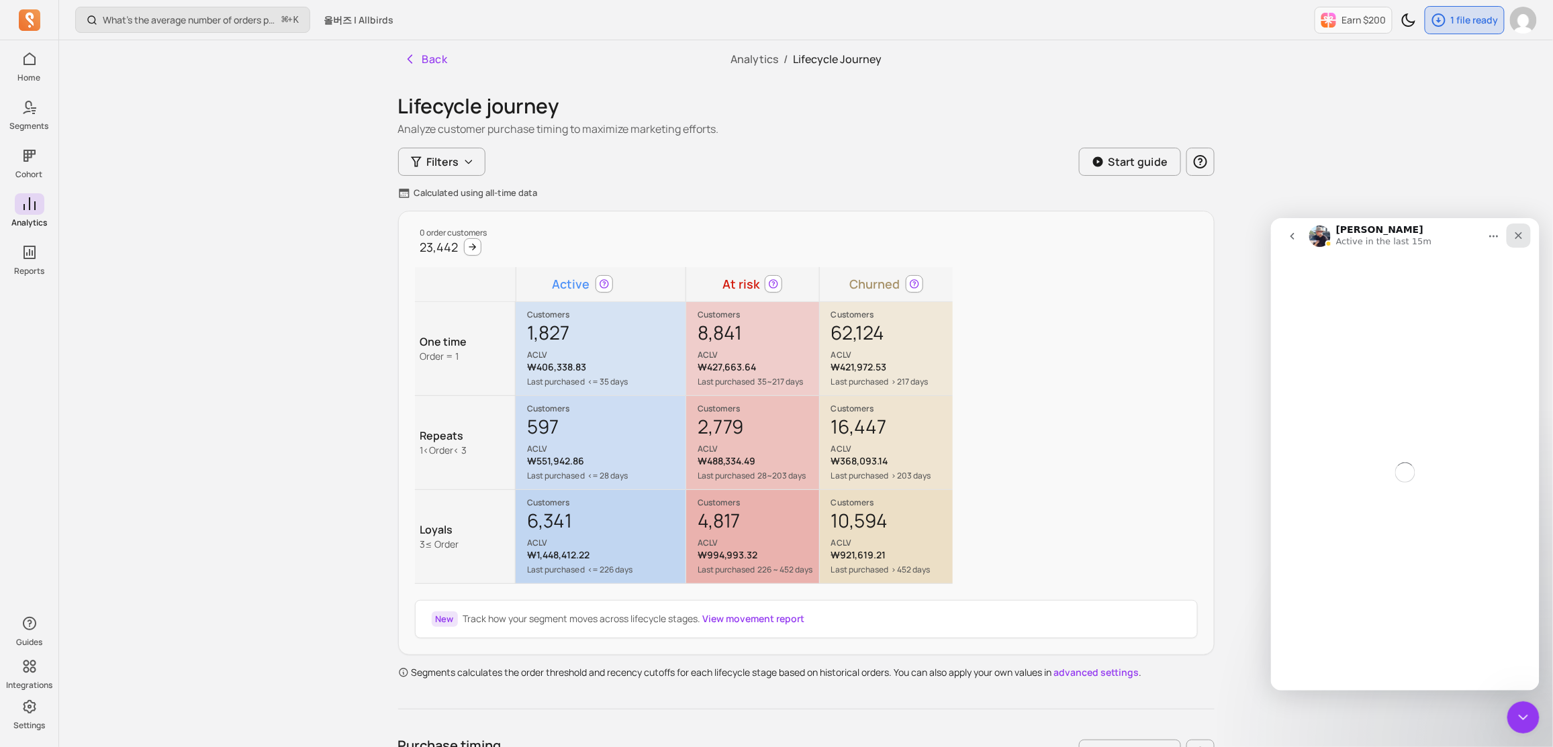
click at [1519, 234] on icon "Close" at bounding box center [1518, 235] width 7 height 7
